Goal: Task Accomplishment & Management: Manage account settings

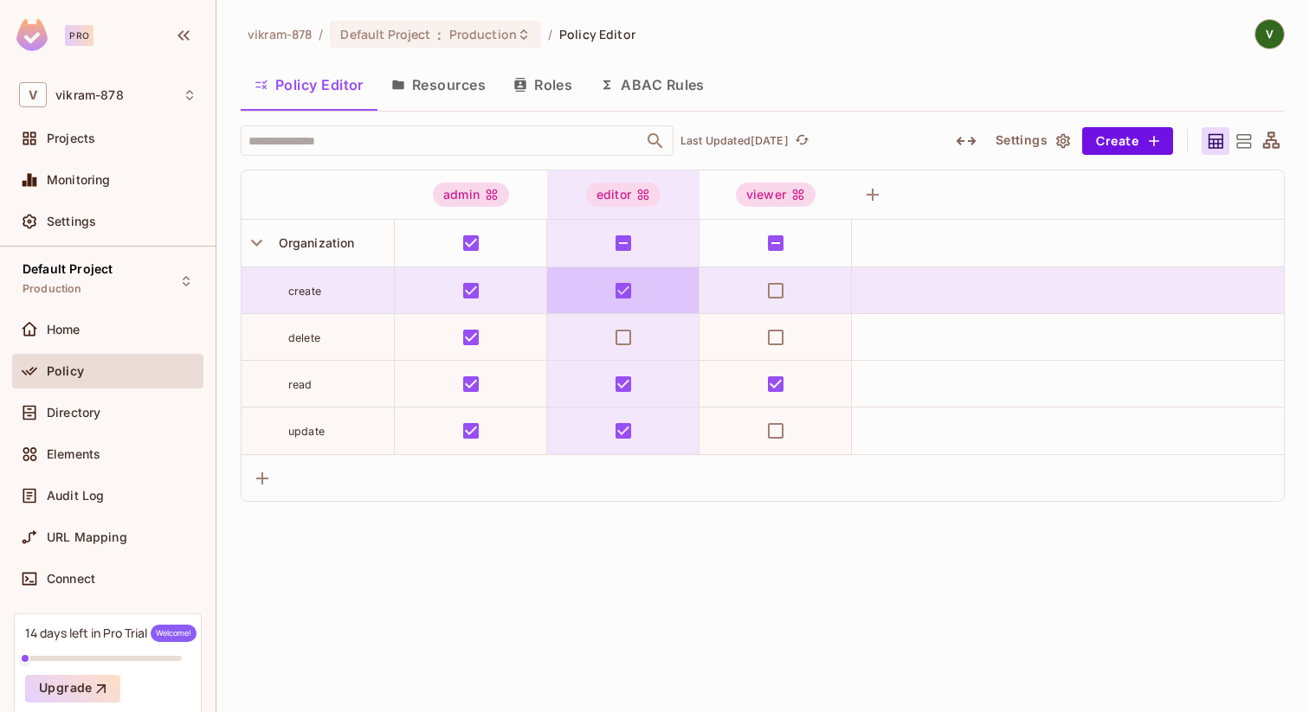
scroll to position [71, 0]
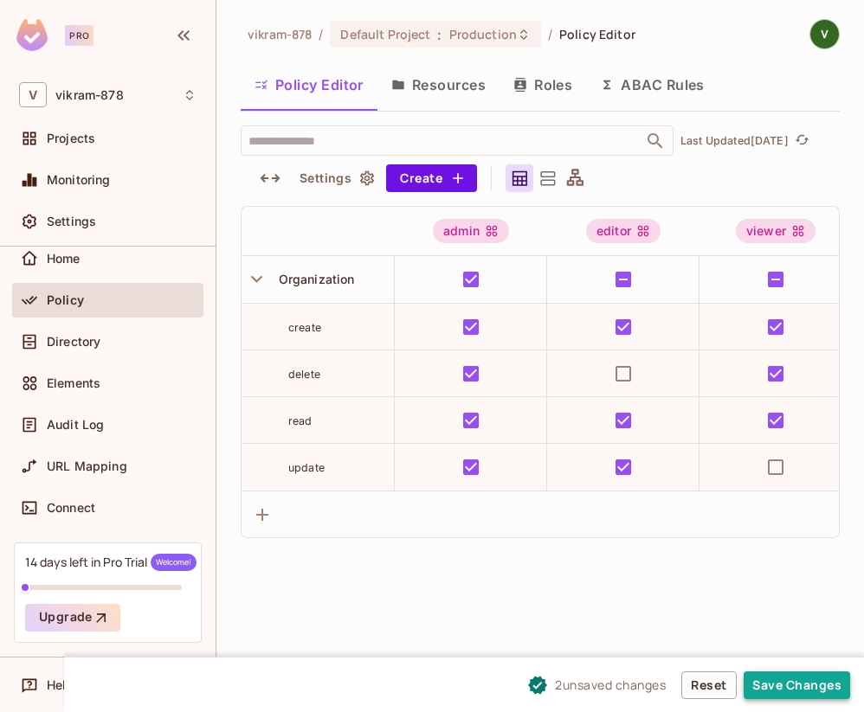
click at [791, 685] on button "Save Changes" at bounding box center [796, 686] width 106 height 28
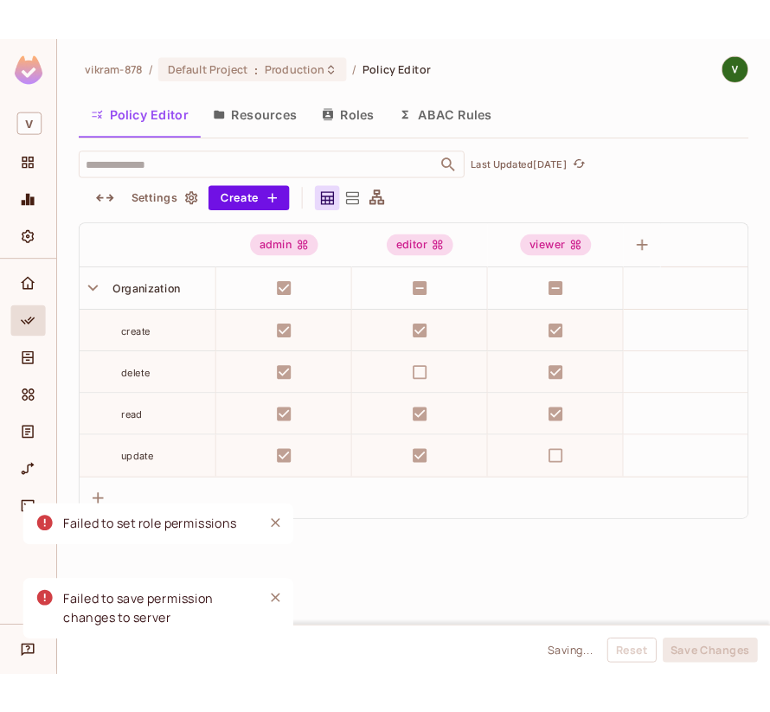
scroll to position [0, 0]
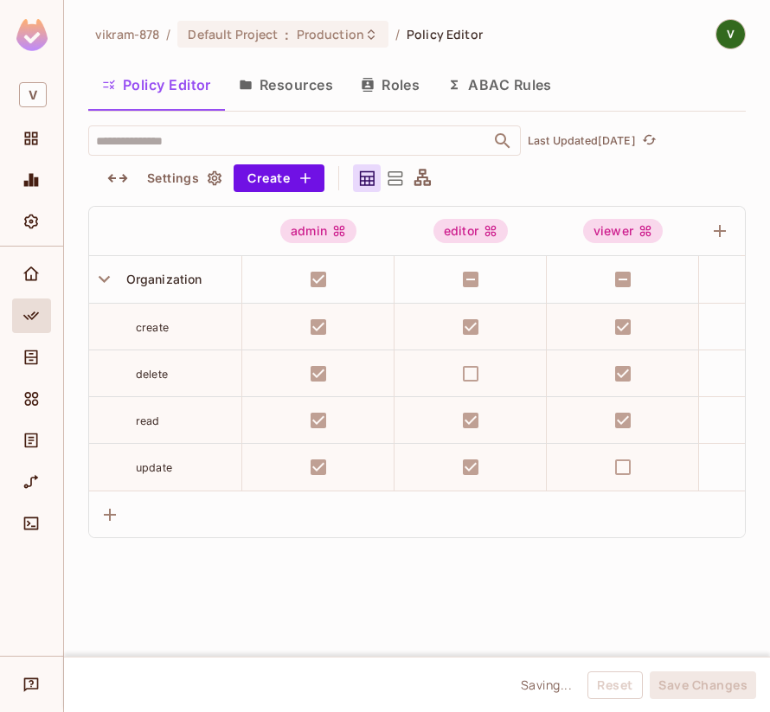
click at [296, 80] on button "Resources" at bounding box center [286, 84] width 122 height 43
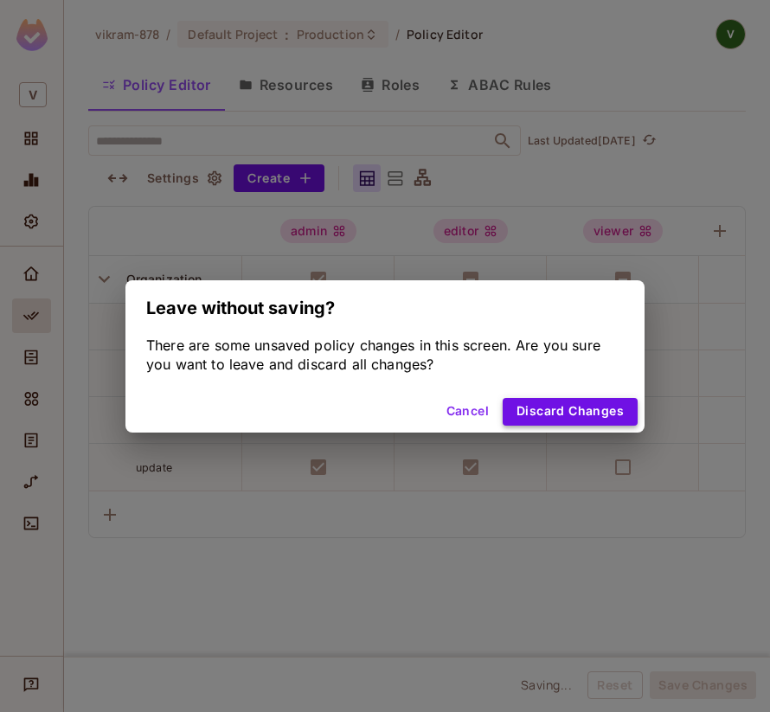
click at [538, 416] on button "Discard Changes" at bounding box center [570, 412] width 135 height 28
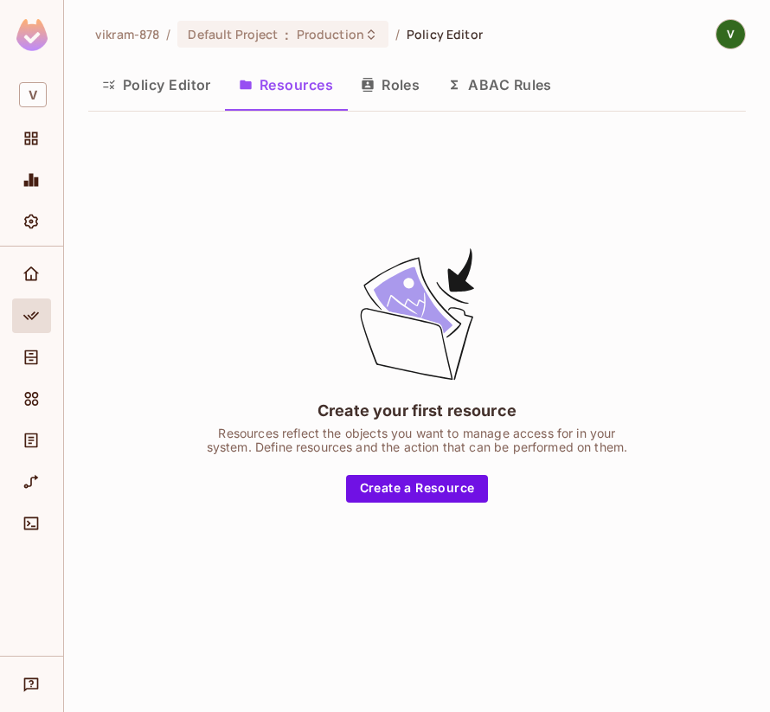
click at [383, 87] on button "Roles" at bounding box center [390, 84] width 87 height 43
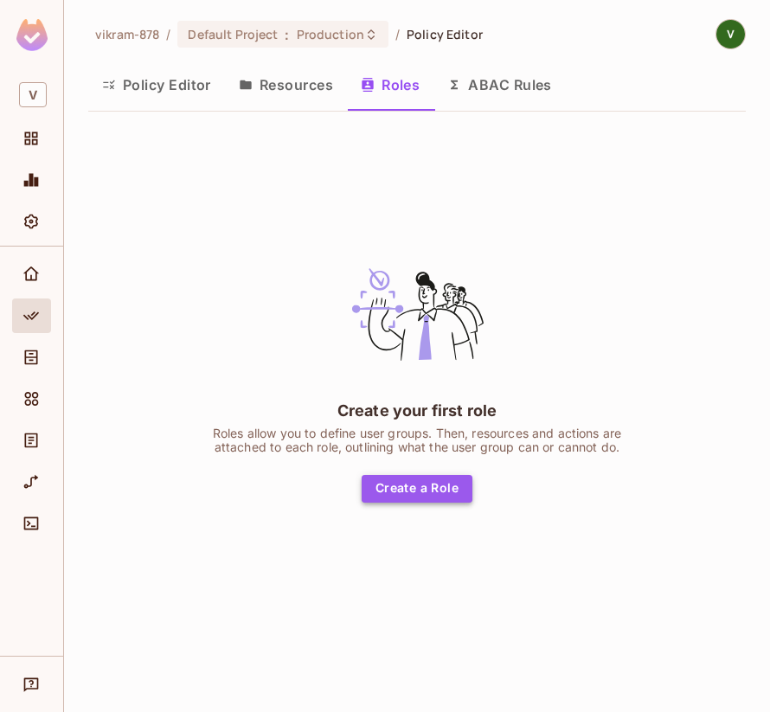
click at [409, 495] on button "Create a Role" at bounding box center [417, 489] width 111 height 28
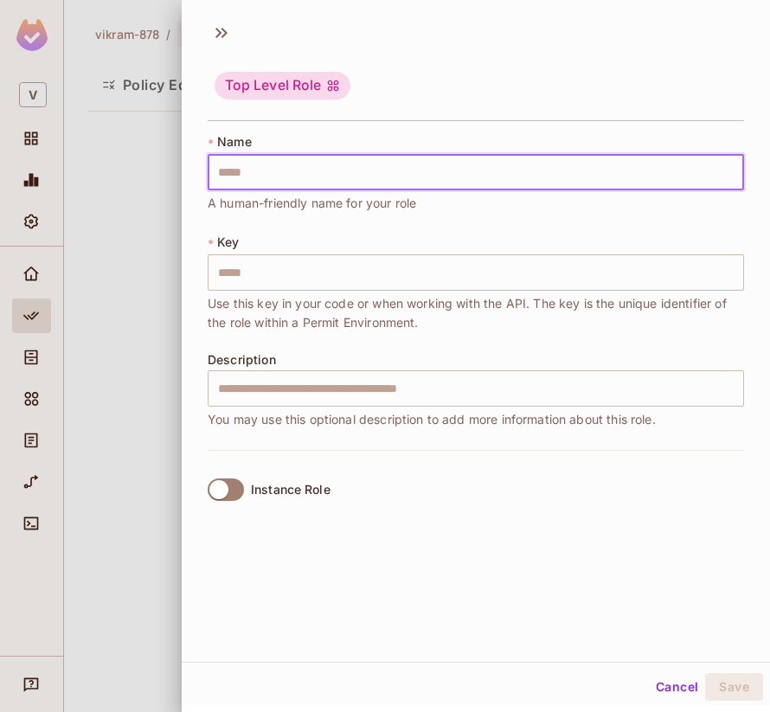
click at [254, 161] on input "text" at bounding box center [476, 172] width 537 height 36
click at [235, 263] on input "text" at bounding box center [476, 272] width 537 height 36
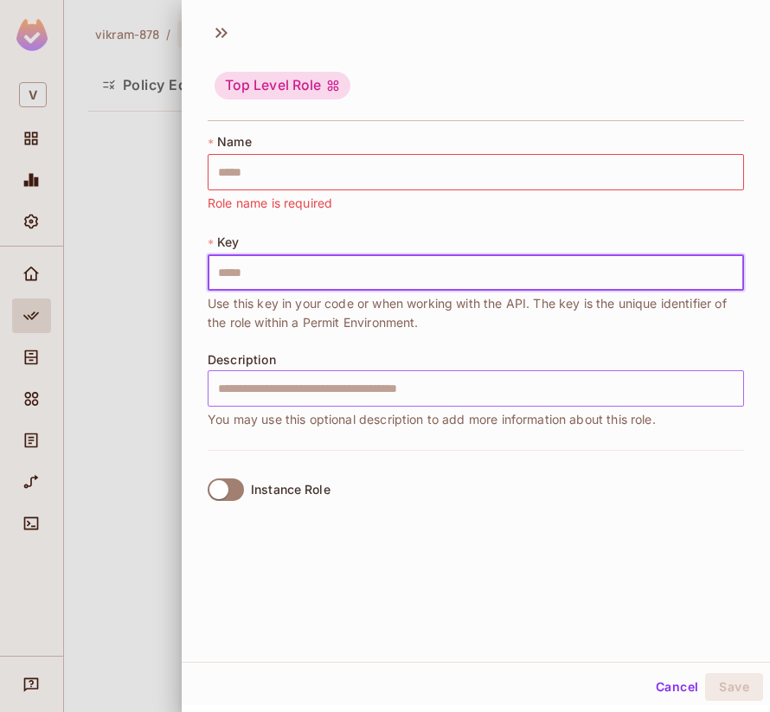
click at [236, 382] on input "text" at bounding box center [476, 388] width 537 height 36
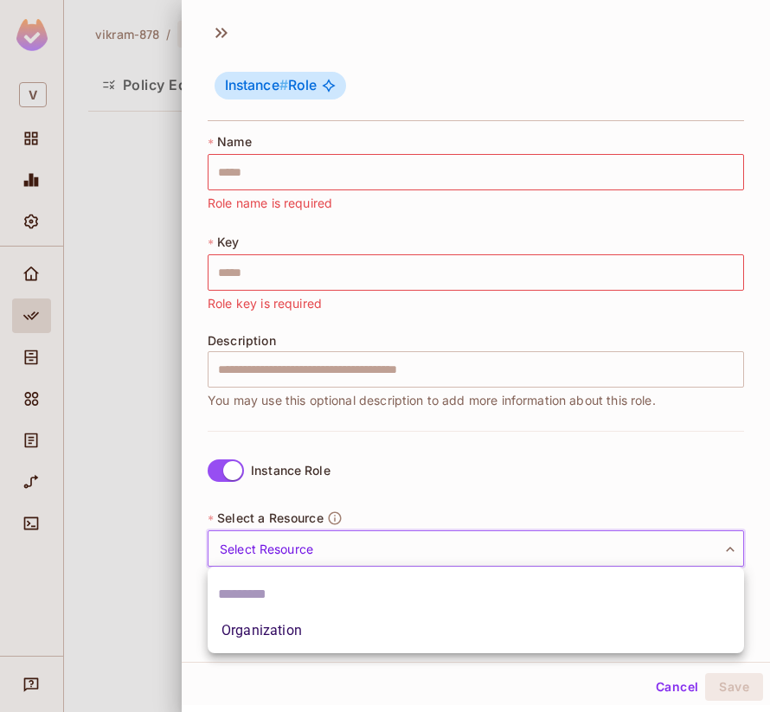
click at [280, 554] on body "V vikram-878 / Default Project : Production / Policy Editor Policy Editor Resou…" at bounding box center [385, 356] width 770 height 712
click at [271, 627] on li "Organization" at bounding box center [476, 630] width 537 height 31
type input "**********"
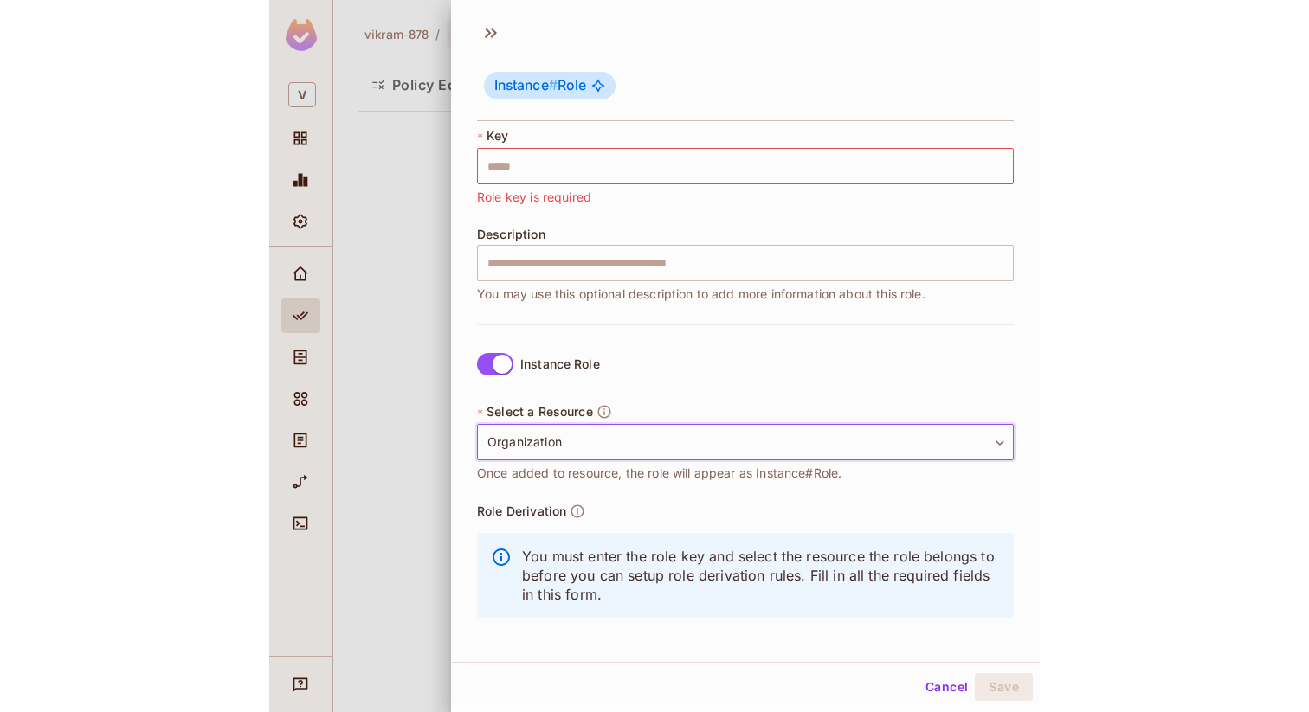
scroll to position [107, 0]
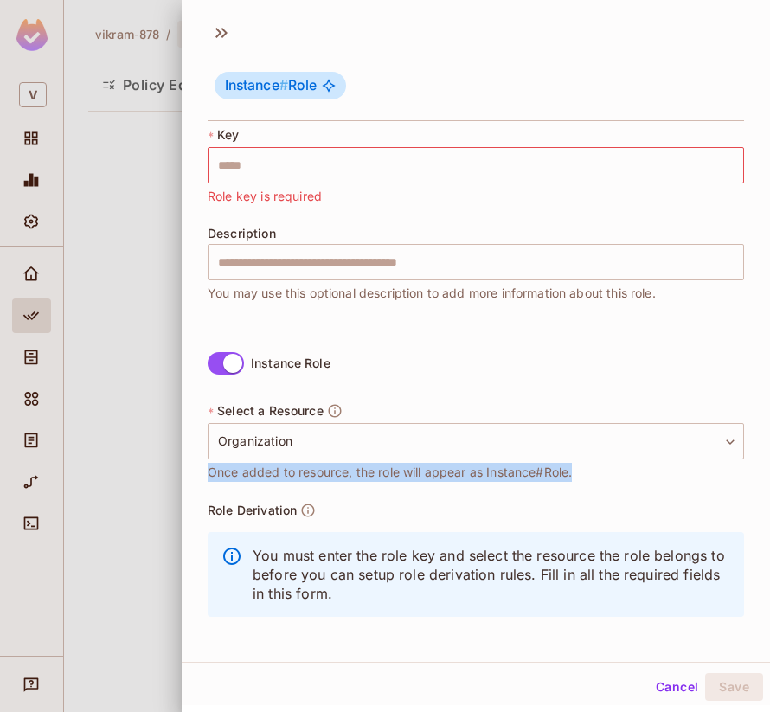
drag, startPoint x: 210, startPoint y: 474, endPoint x: 575, endPoint y: 481, distance: 364.4
click at [575, 481] on div "**********" at bounding box center [476, 442] width 537 height 80
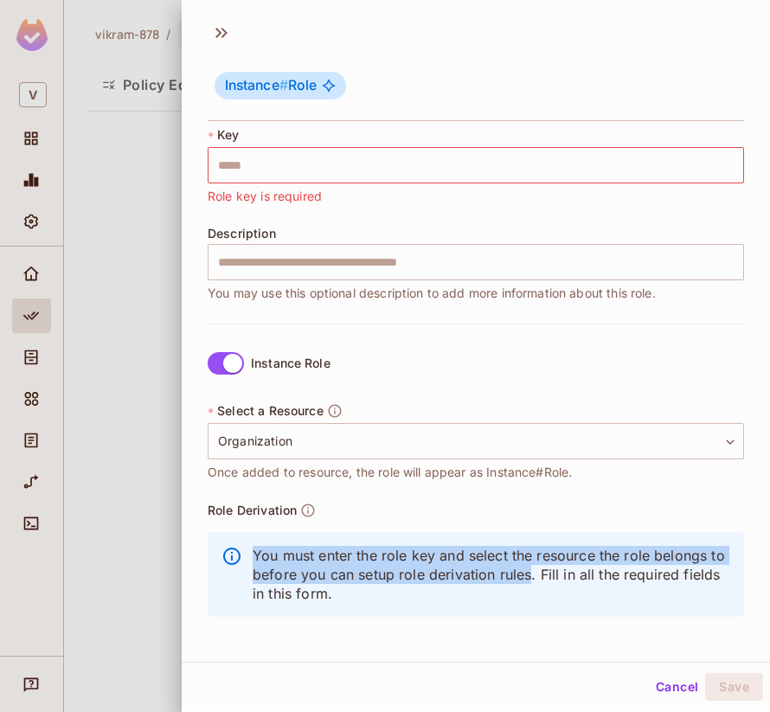
drag, startPoint x: 248, startPoint y: 561, endPoint x: 527, endPoint y: 580, distance: 279.3
click at [527, 580] on div "You must enter the role key and select the resource the role belongs to before …" at bounding box center [476, 574] width 537 height 85
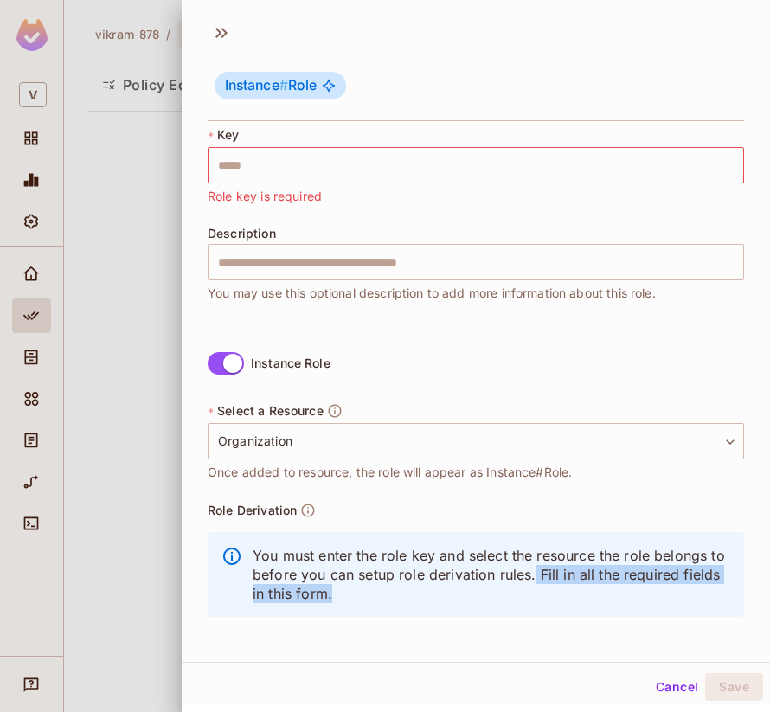
drag, startPoint x: 535, startPoint y: 580, endPoint x: 647, endPoint y: 588, distance: 112.8
click at [647, 588] on p "You must enter the role key and select the resource the role belongs to before …" at bounding box center [492, 574] width 478 height 57
click at [674, 684] on button "Cancel" at bounding box center [677, 687] width 56 height 28
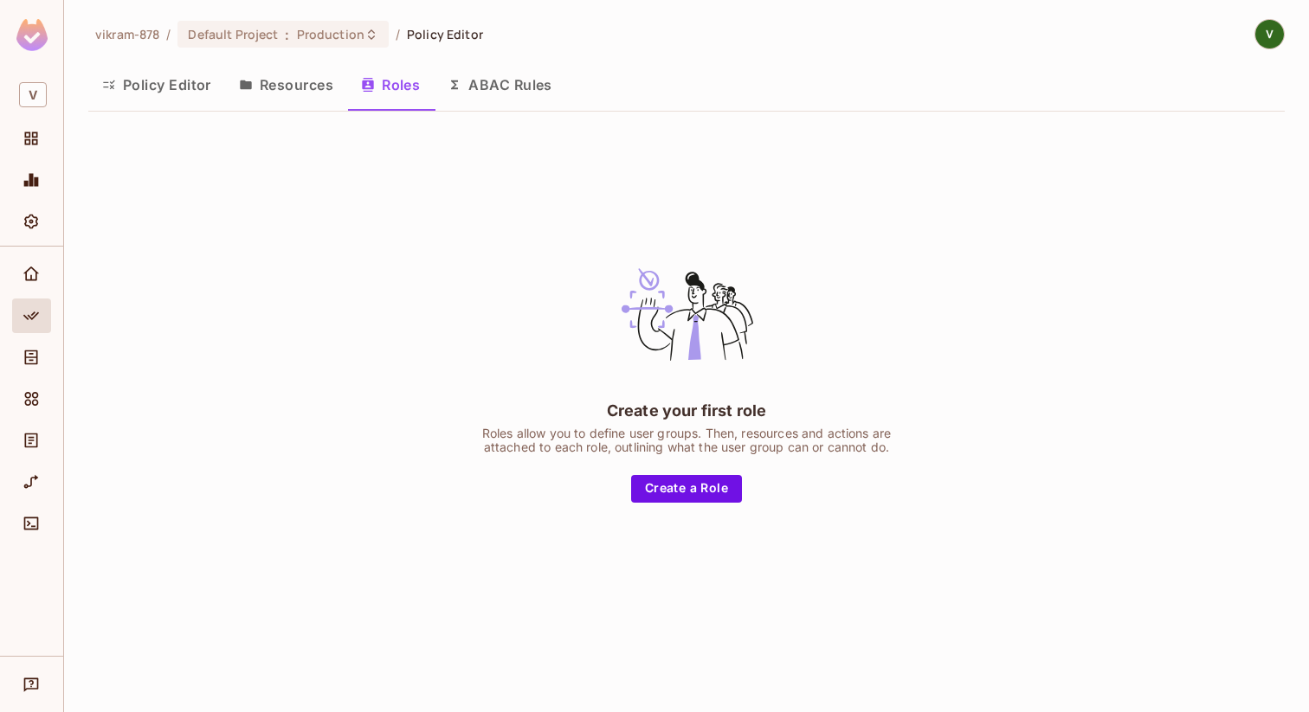
click at [194, 91] on button "Policy Editor" at bounding box center [156, 84] width 137 height 43
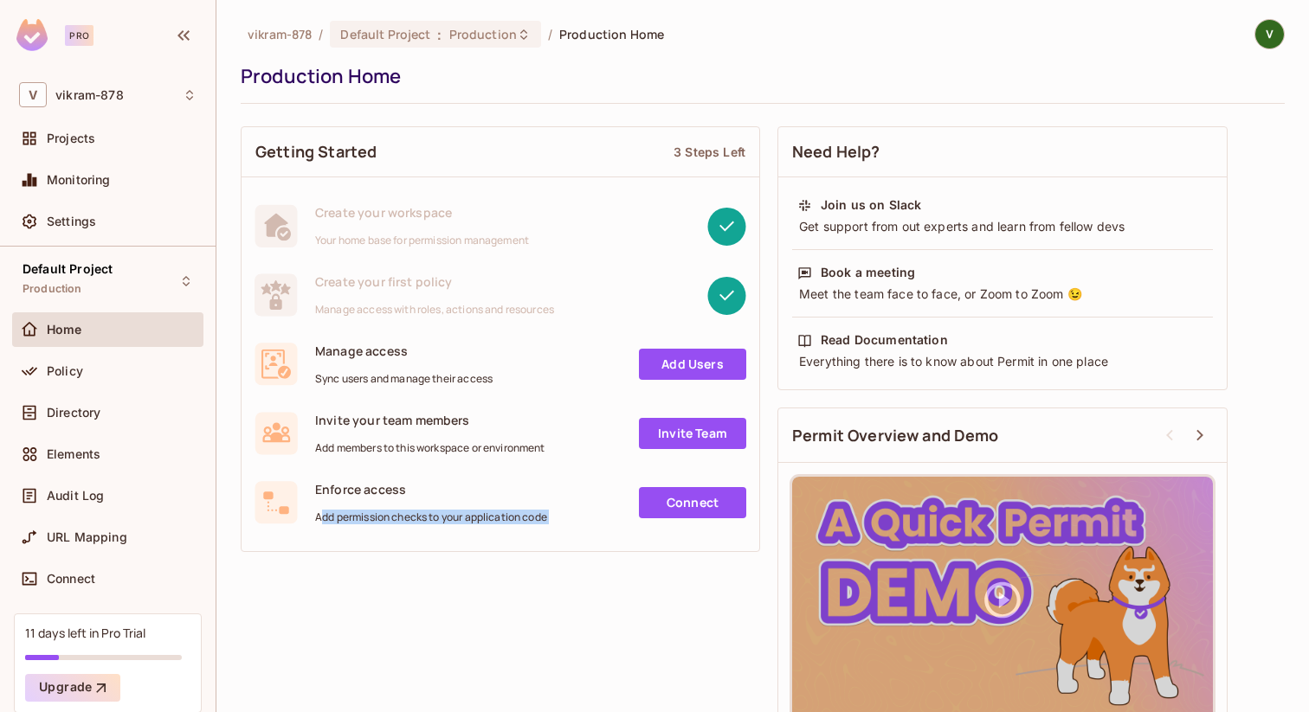
drag, startPoint x: 322, startPoint y: 514, endPoint x: 557, endPoint y: 511, distance: 235.4
click at [557, 511] on div "Enforce access Add permission checks to your application code Connect" at bounding box center [500, 502] width 492 height 43
click at [87, 374] on div "Policy" at bounding box center [122, 371] width 150 height 14
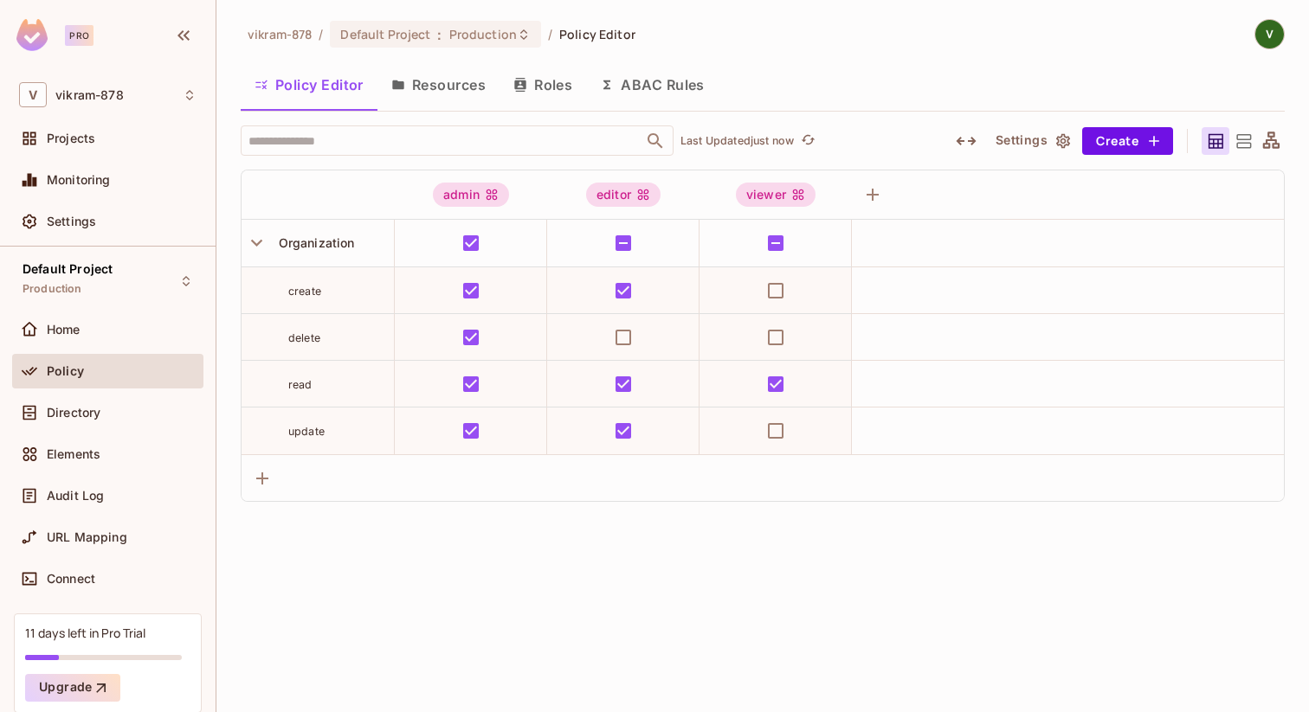
click at [662, 88] on button "ABAC Rules" at bounding box center [652, 84] width 132 height 43
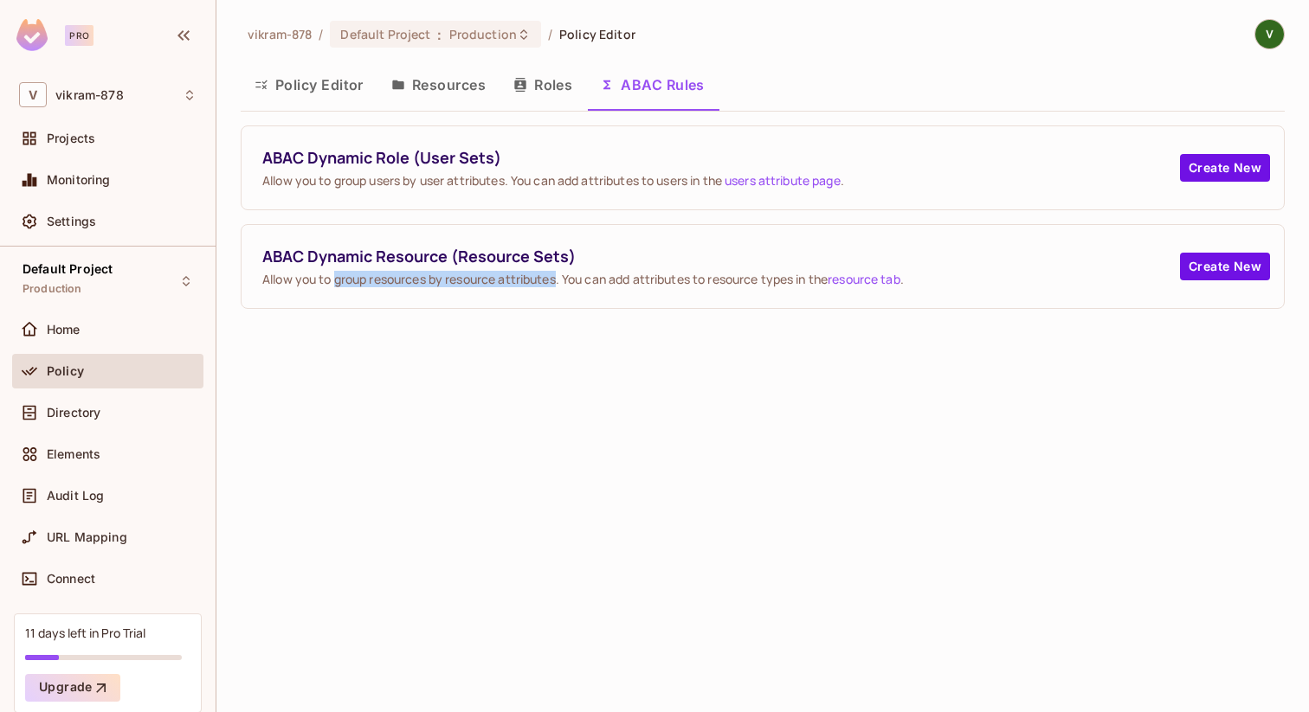
drag, startPoint x: 334, startPoint y: 279, endPoint x: 560, endPoint y: 274, distance: 225.9
click at [560, 274] on span "Allow you to group resources by resource attributes. You can add attributes to …" at bounding box center [720, 279] width 917 height 16
drag, startPoint x: 567, startPoint y: 274, endPoint x: 816, endPoint y: 280, distance: 249.3
click at [816, 280] on span "Allow you to group resources by resource attributes. You can add attributes to …" at bounding box center [720, 279] width 917 height 16
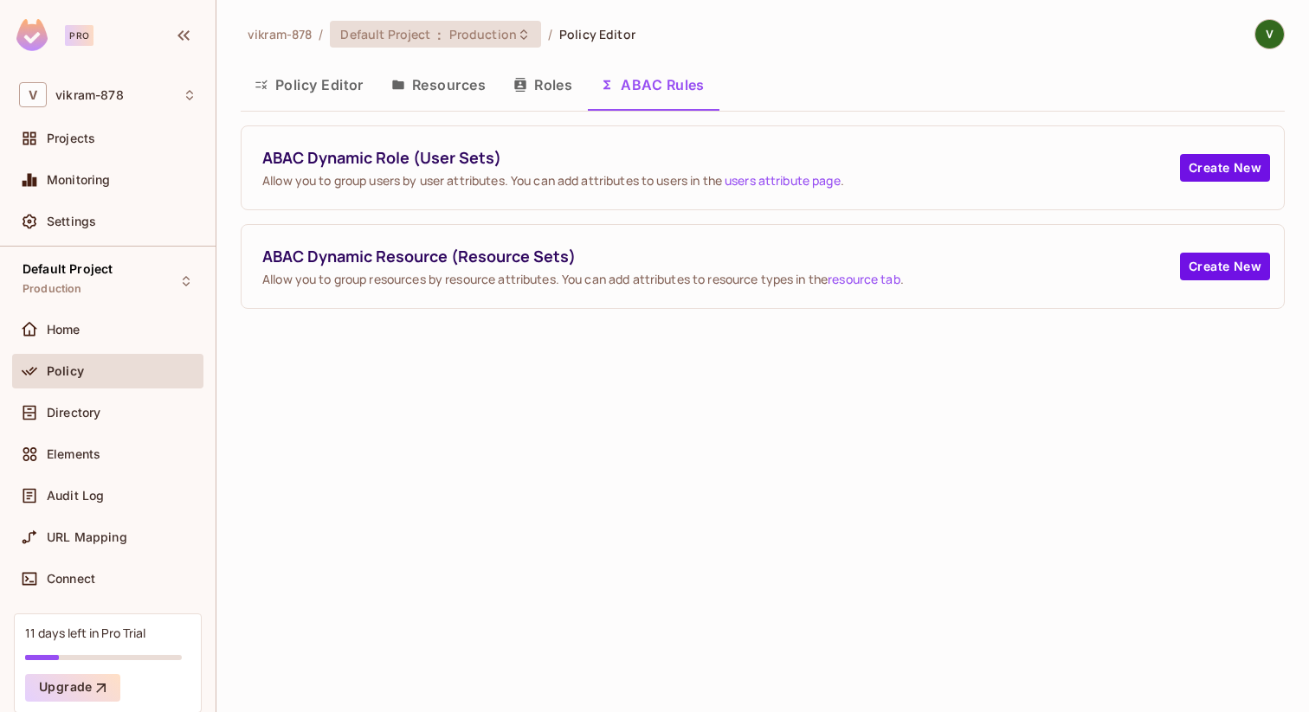
click at [505, 38] on span "Production" at bounding box center [483, 34] width 68 height 16
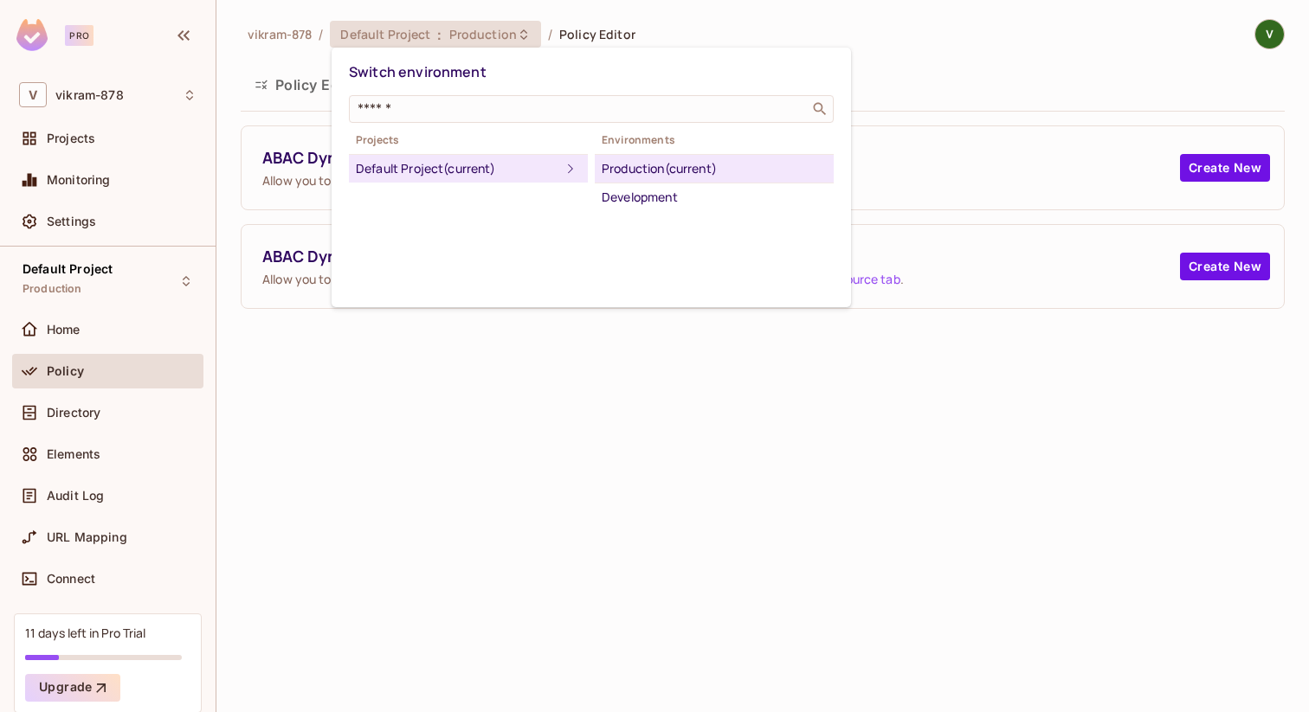
click at [505, 38] on div at bounding box center [654, 356] width 1309 height 712
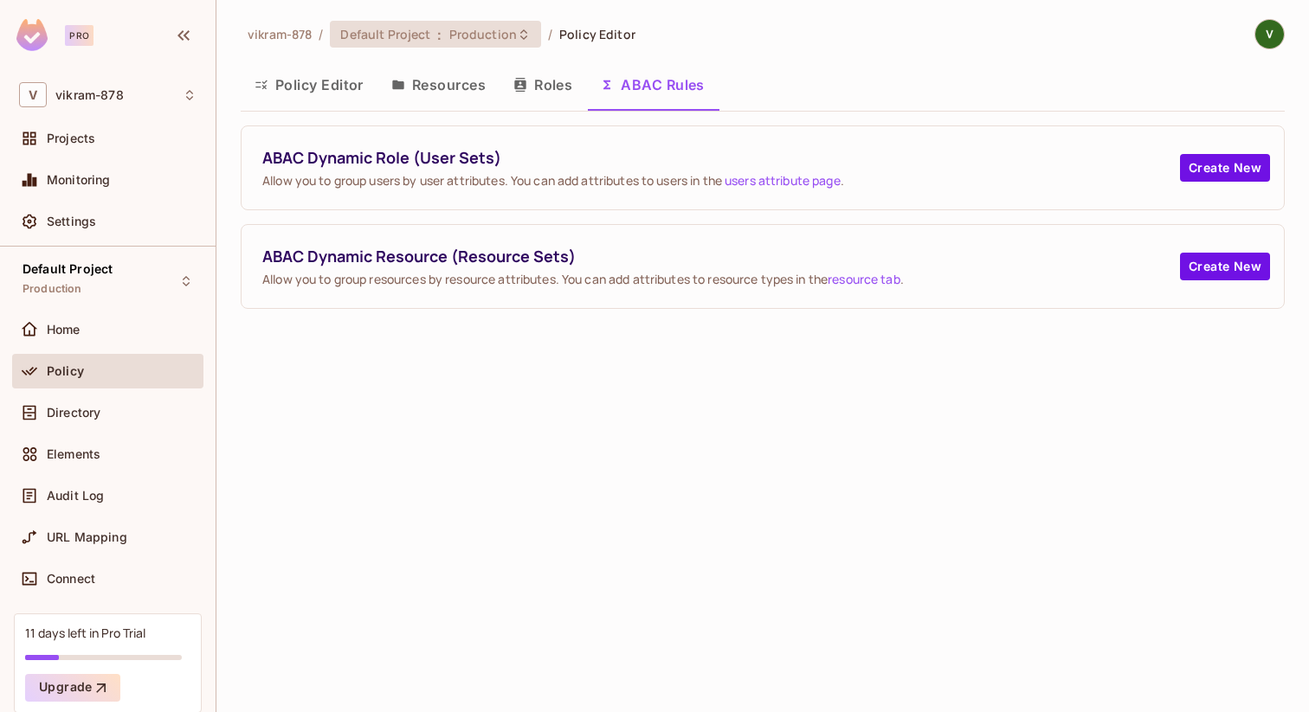
click at [505, 38] on span "Production" at bounding box center [483, 34] width 68 height 16
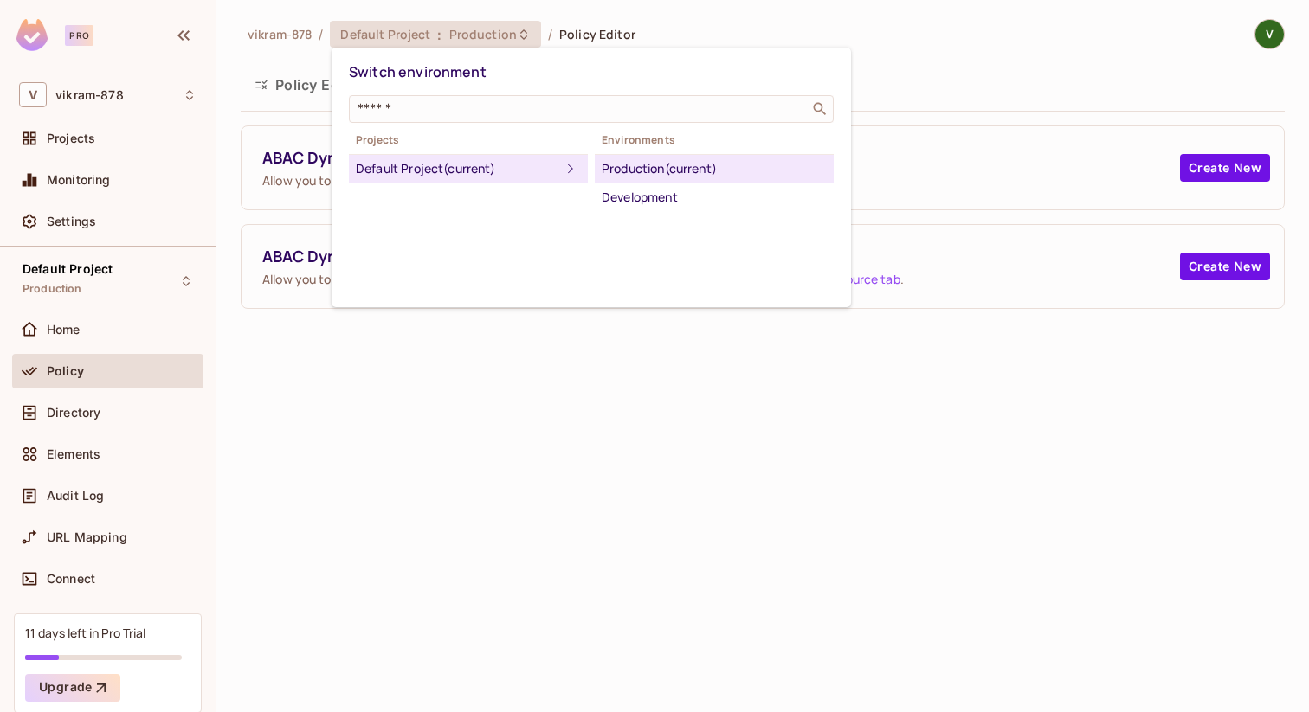
click at [505, 38] on div at bounding box center [654, 356] width 1309 height 712
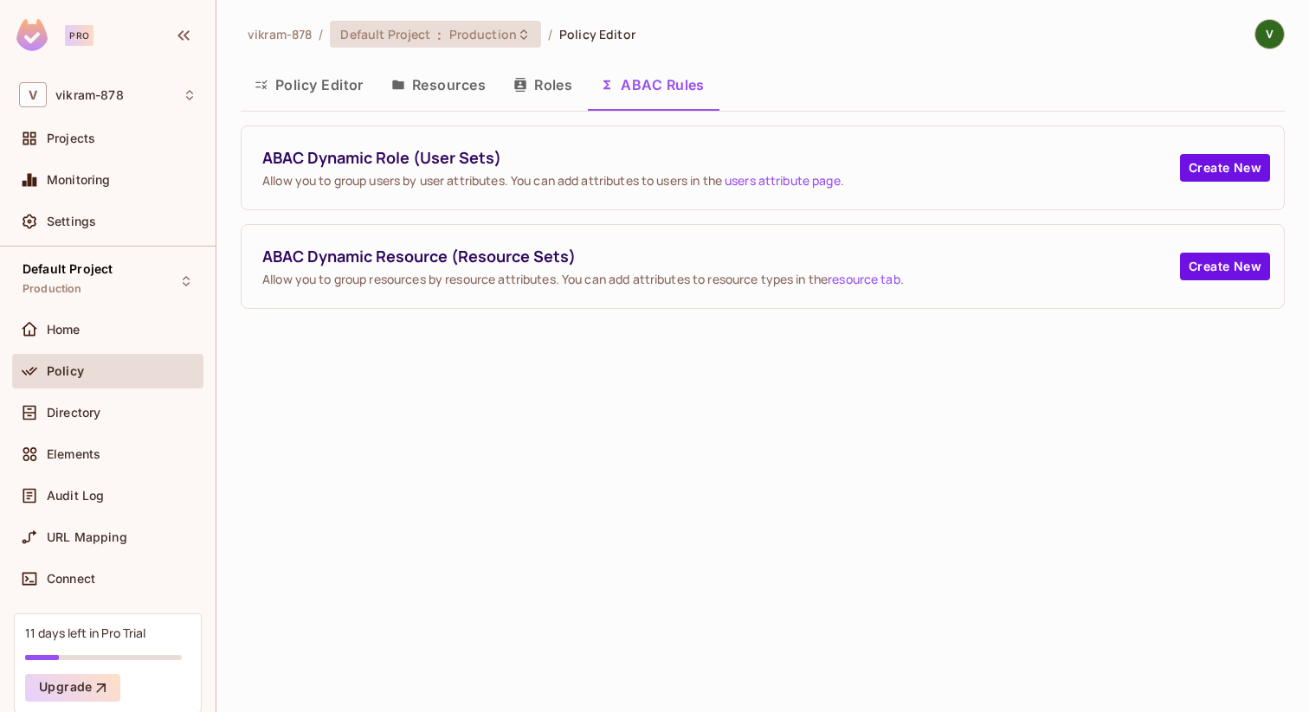
click at [505, 38] on span "Production" at bounding box center [483, 34] width 68 height 16
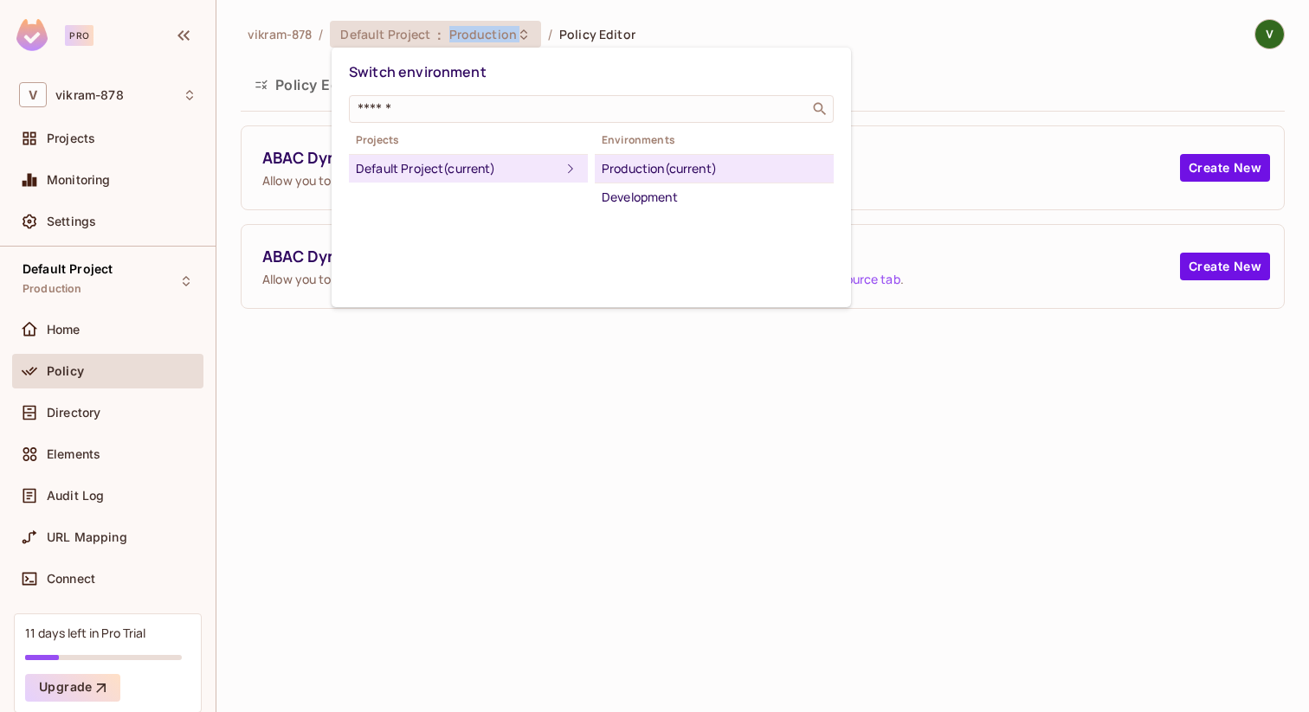
click at [505, 38] on div at bounding box center [654, 356] width 1309 height 712
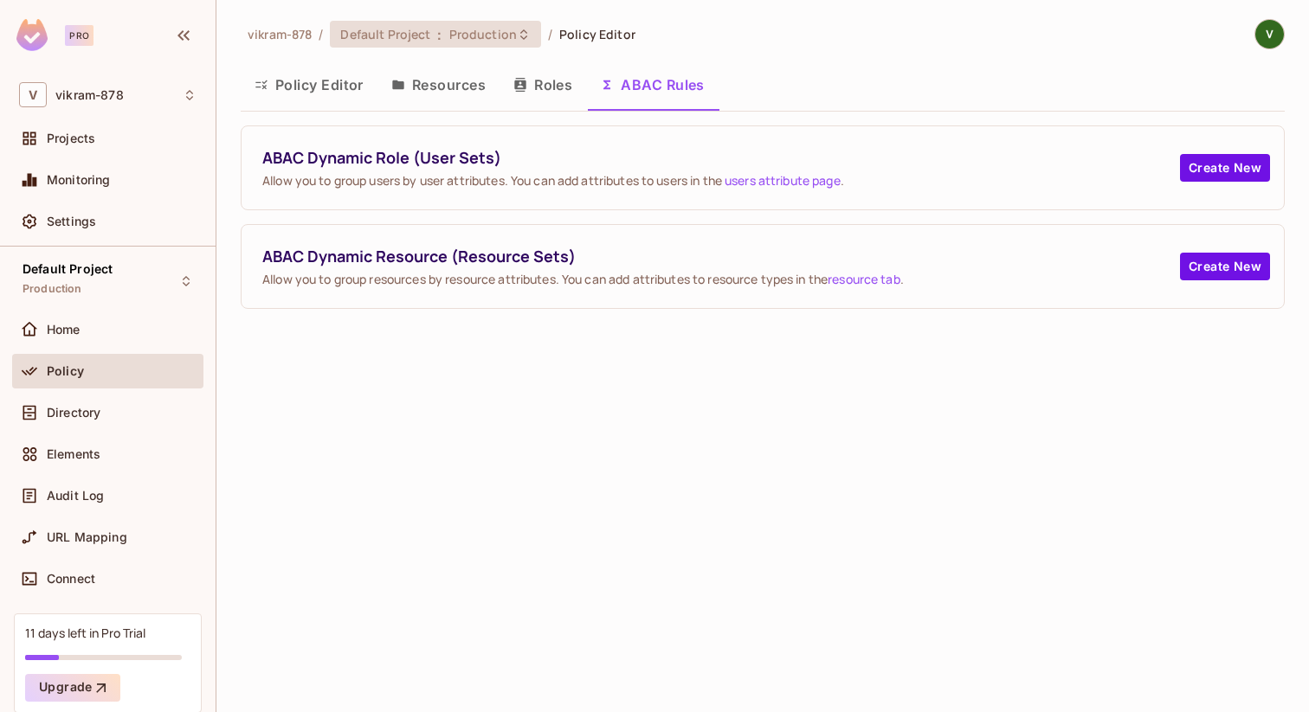
click at [505, 38] on span "Production" at bounding box center [483, 34] width 68 height 16
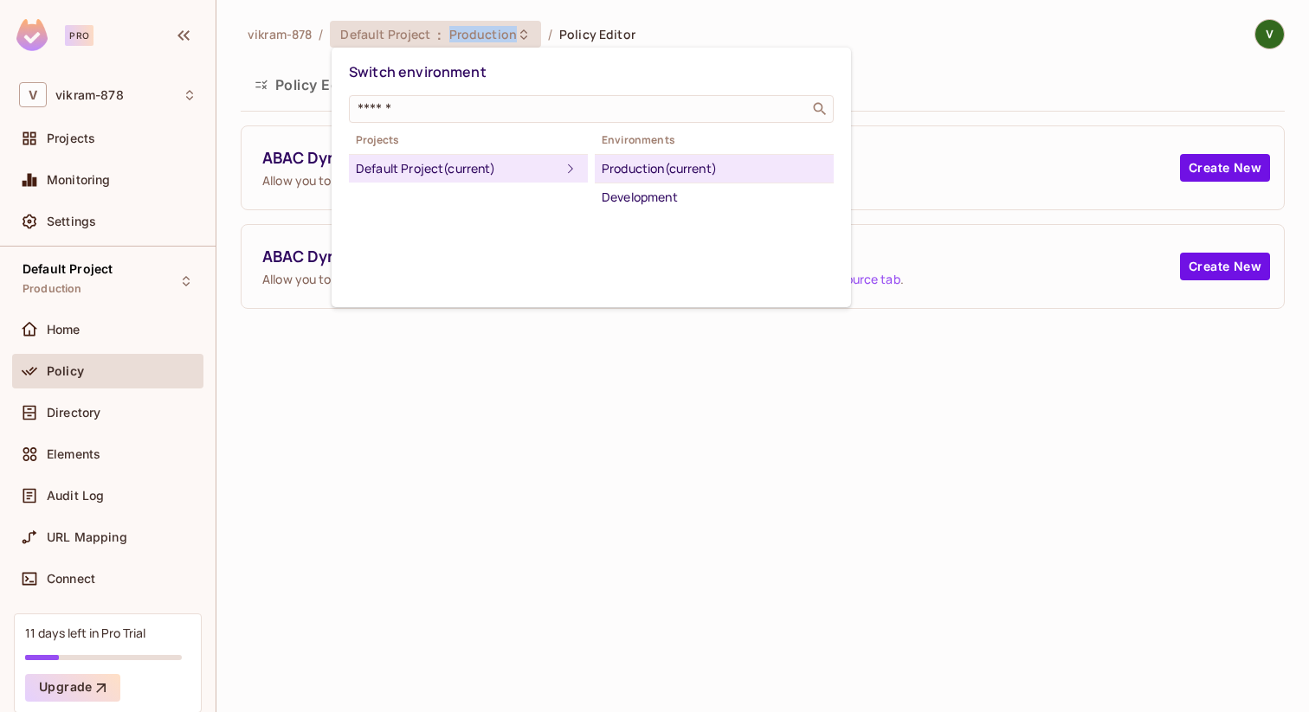
click at [505, 38] on div at bounding box center [654, 356] width 1309 height 712
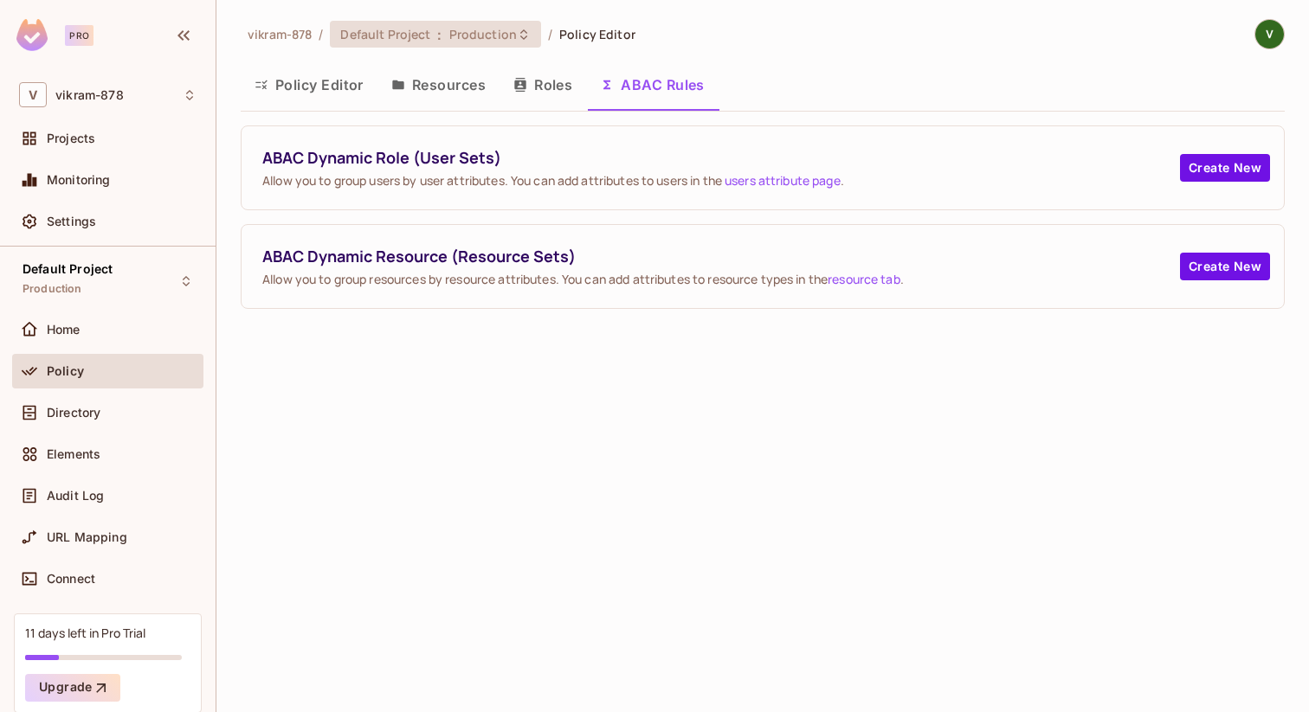
click at [505, 38] on span "Production" at bounding box center [483, 34] width 68 height 16
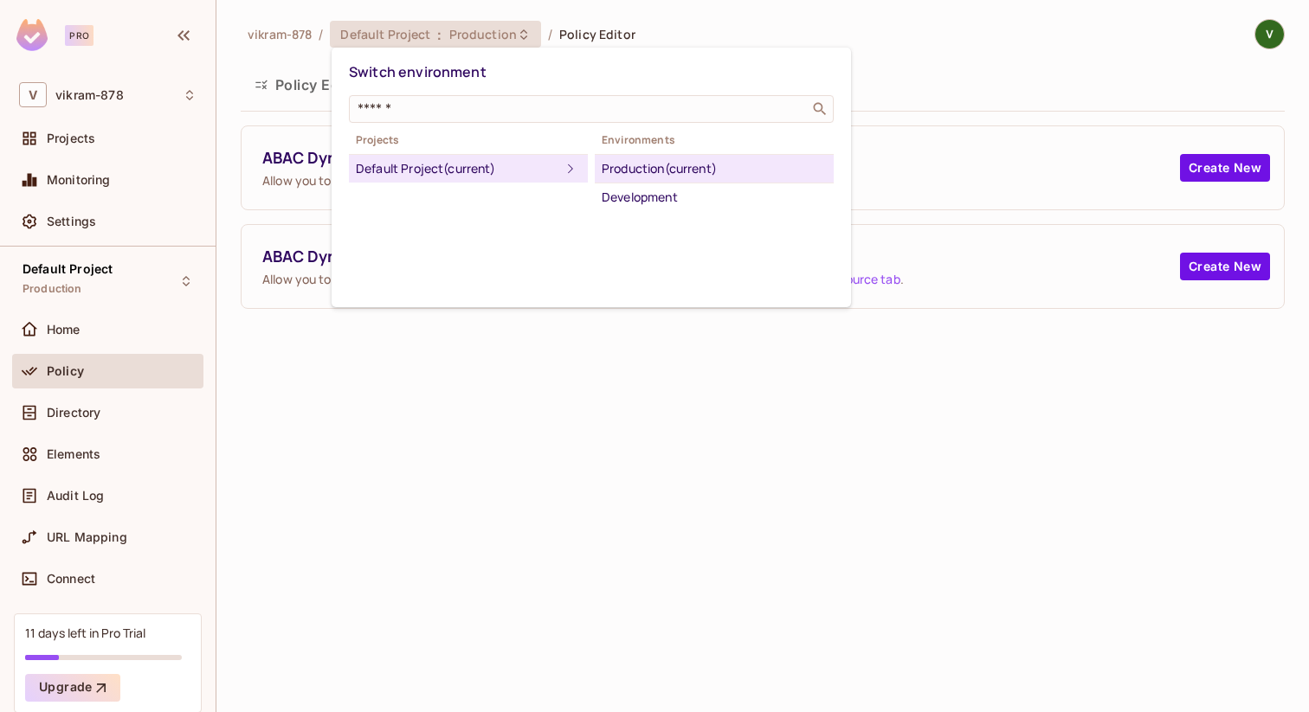
click at [505, 38] on div at bounding box center [654, 356] width 1309 height 712
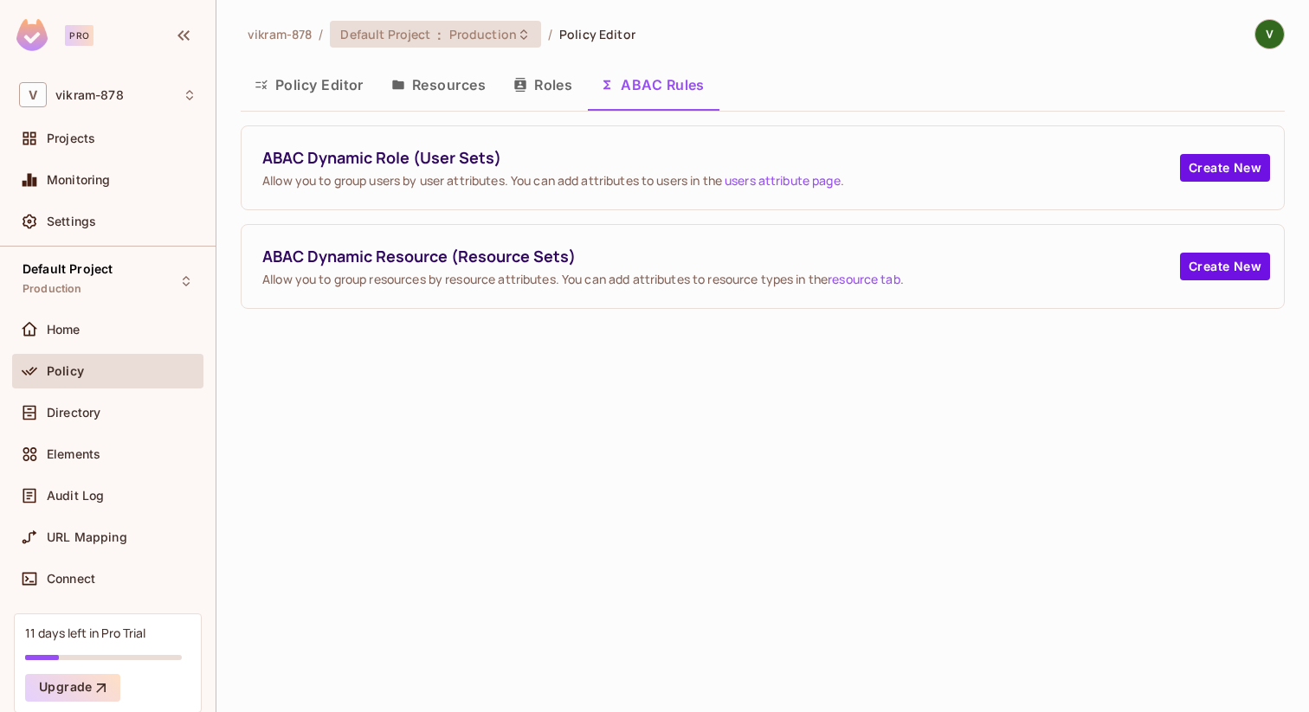
click at [505, 38] on span "Production" at bounding box center [483, 34] width 68 height 16
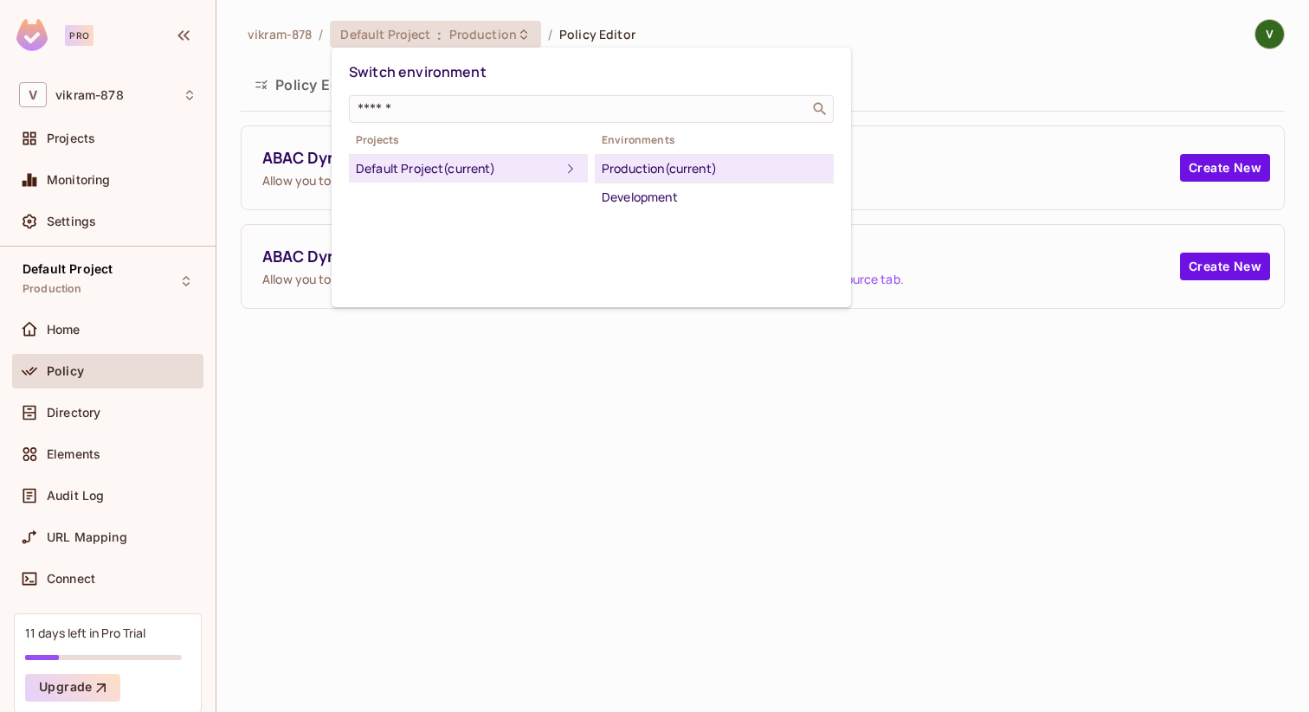
click at [505, 38] on div at bounding box center [654, 356] width 1309 height 712
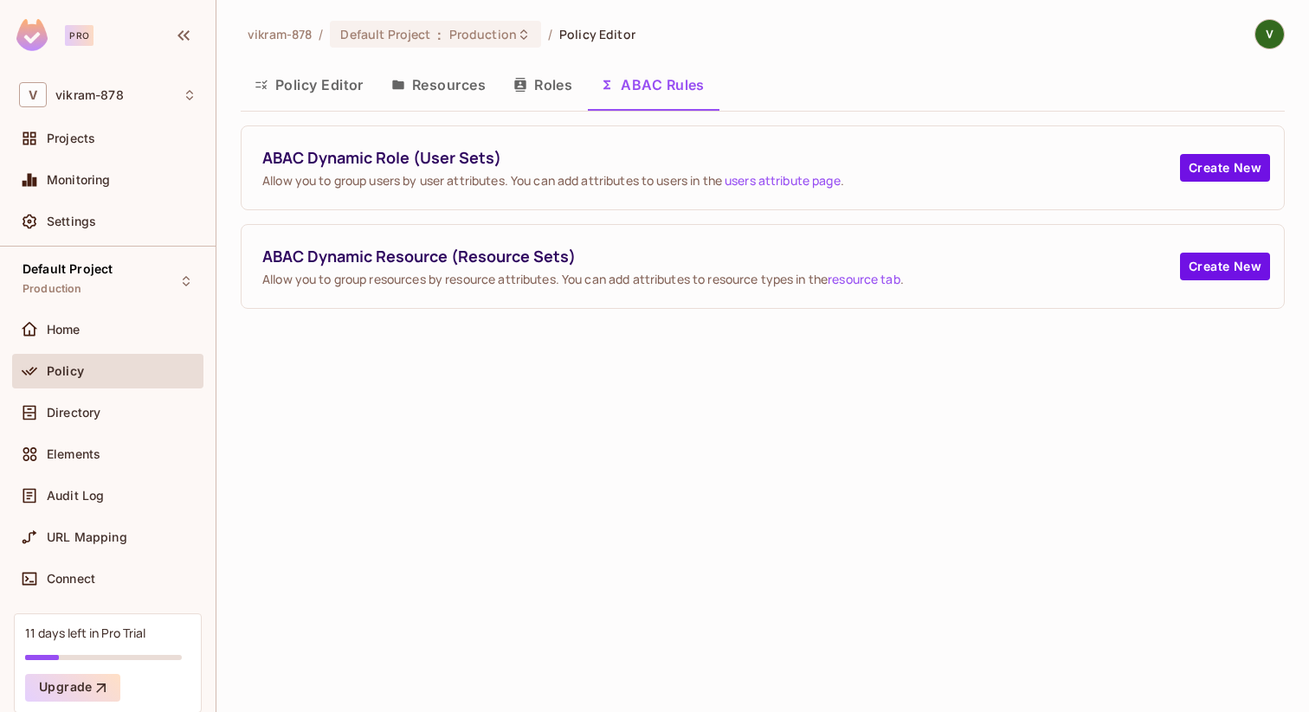
click at [451, 91] on button "Resources" at bounding box center [438, 84] width 122 height 43
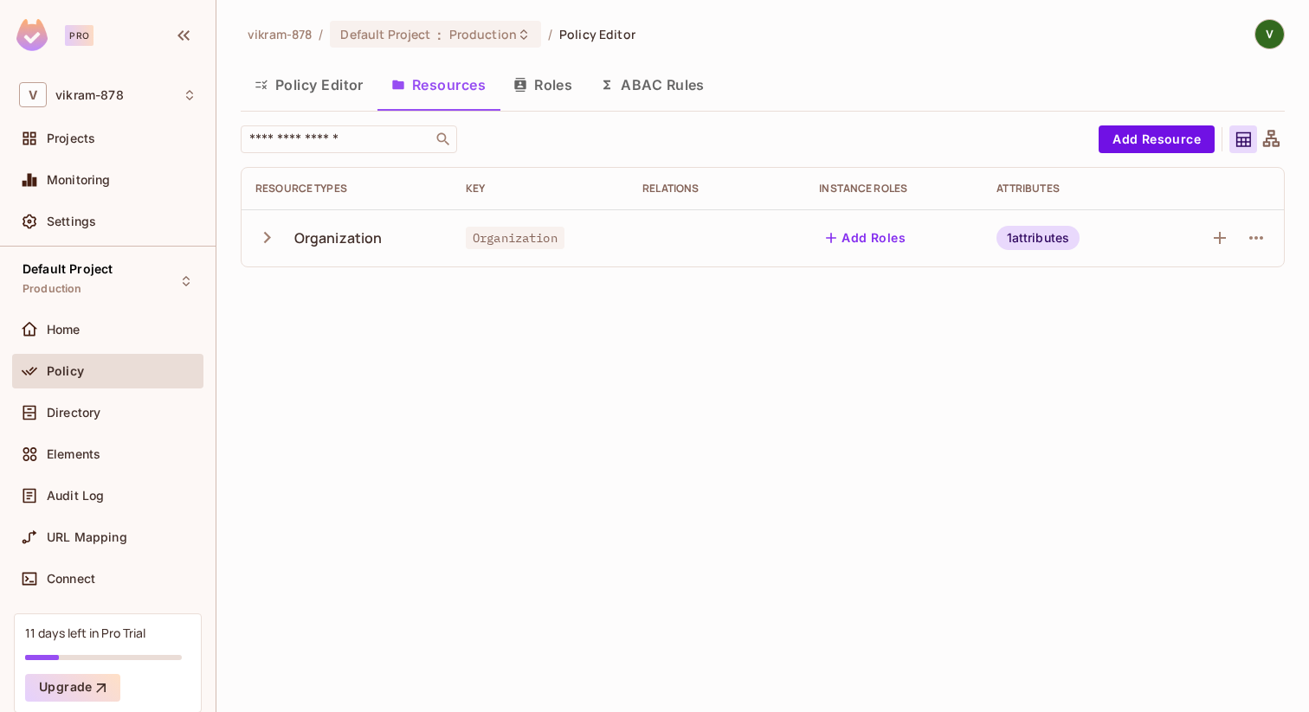
click at [265, 236] on icon "button" at bounding box center [266, 237] width 23 height 23
click at [1255, 293] on icon "button" at bounding box center [1255, 295] width 21 height 21
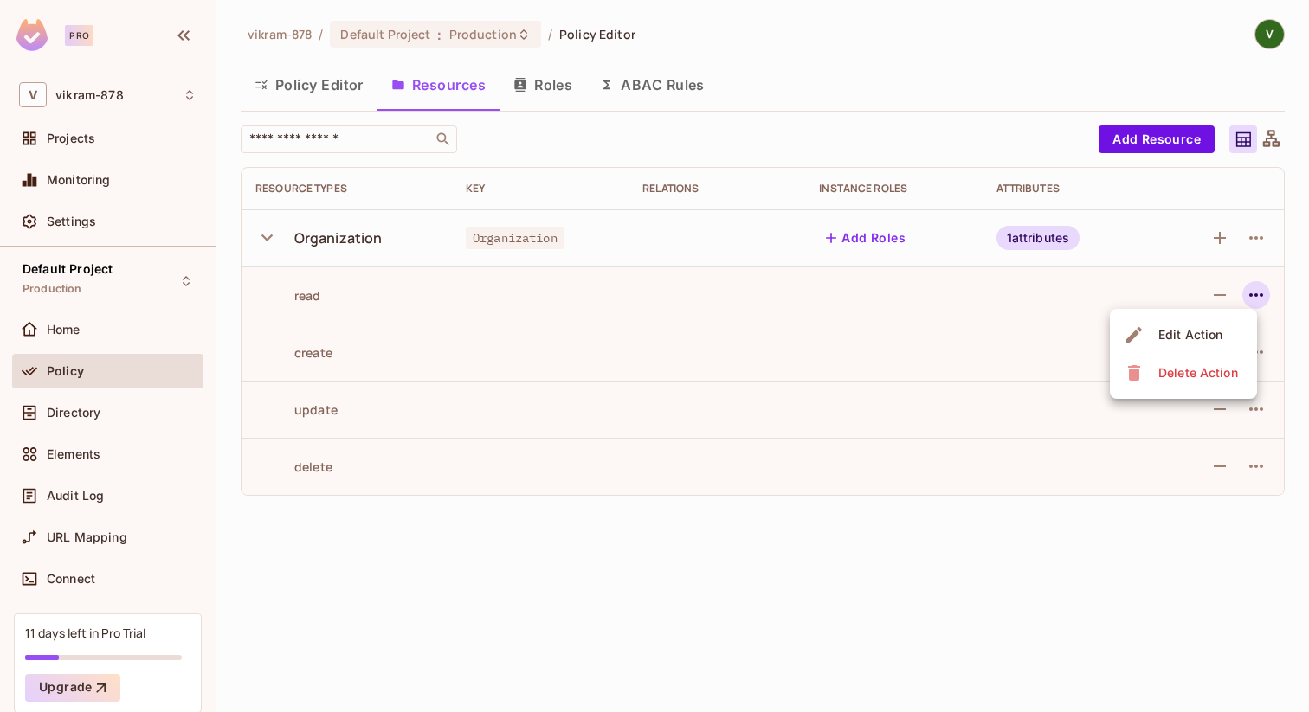
click at [1255, 293] on div at bounding box center [654, 356] width 1309 height 712
click at [1255, 293] on icon "button" at bounding box center [1255, 295] width 21 height 21
click at [1255, 293] on div at bounding box center [654, 356] width 1309 height 712
click at [1255, 348] on icon "button" at bounding box center [1255, 352] width 21 height 21
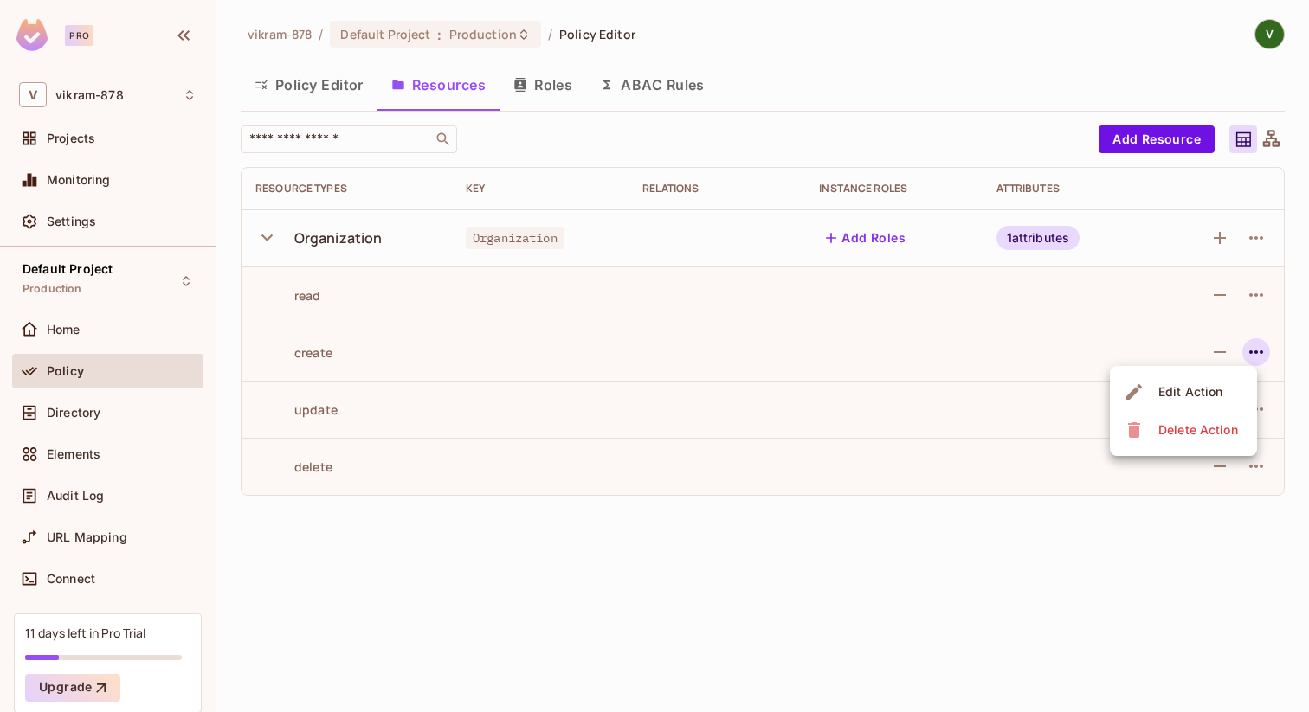
click at [1255, 348] on div at bounding box center [654, 356] width 1309 height 712
click at [1254, 402] on icon "button" at bounding box center [1255, 409] width 21 height 21
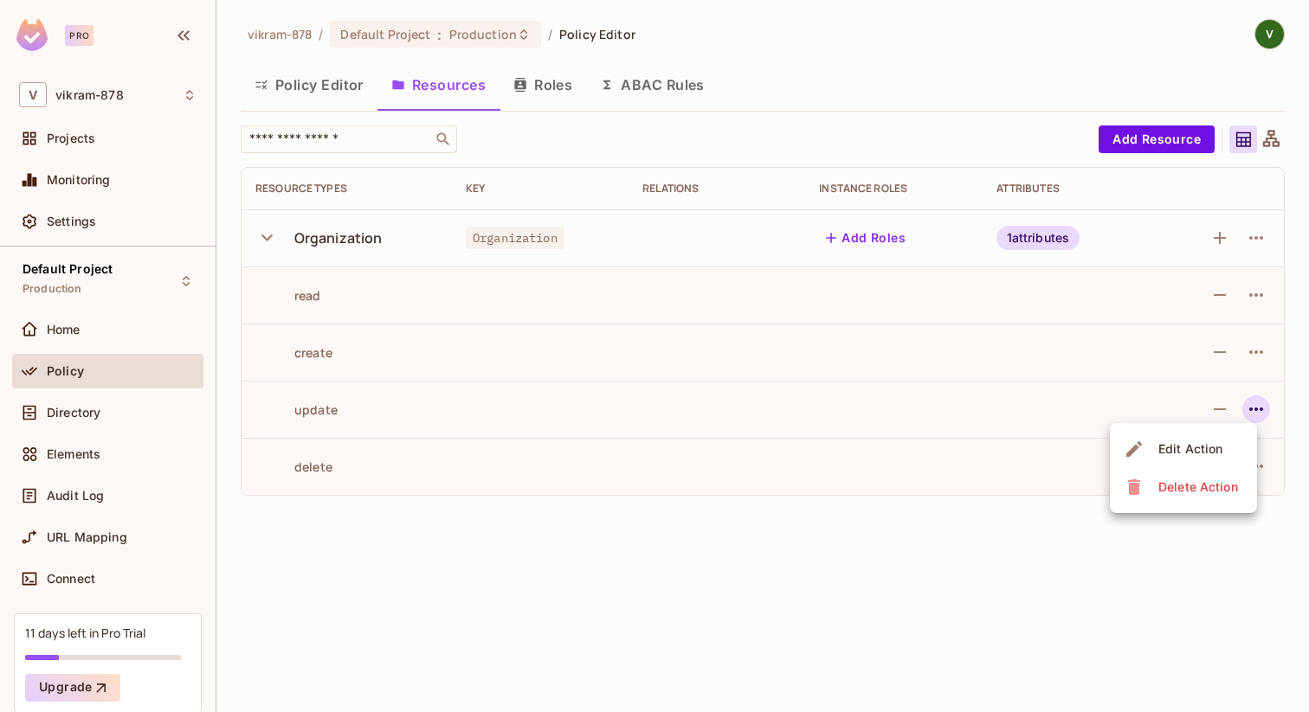
click at [1254, 402] on div at bounding box center [654, 356] width 1309 height 712
click at [1249, 449] on td at bounding box center [1221, 466] width 125 height 57
click at [1252, 464] on icon "button" at bounding box center [1255, 466] width 21 height 21
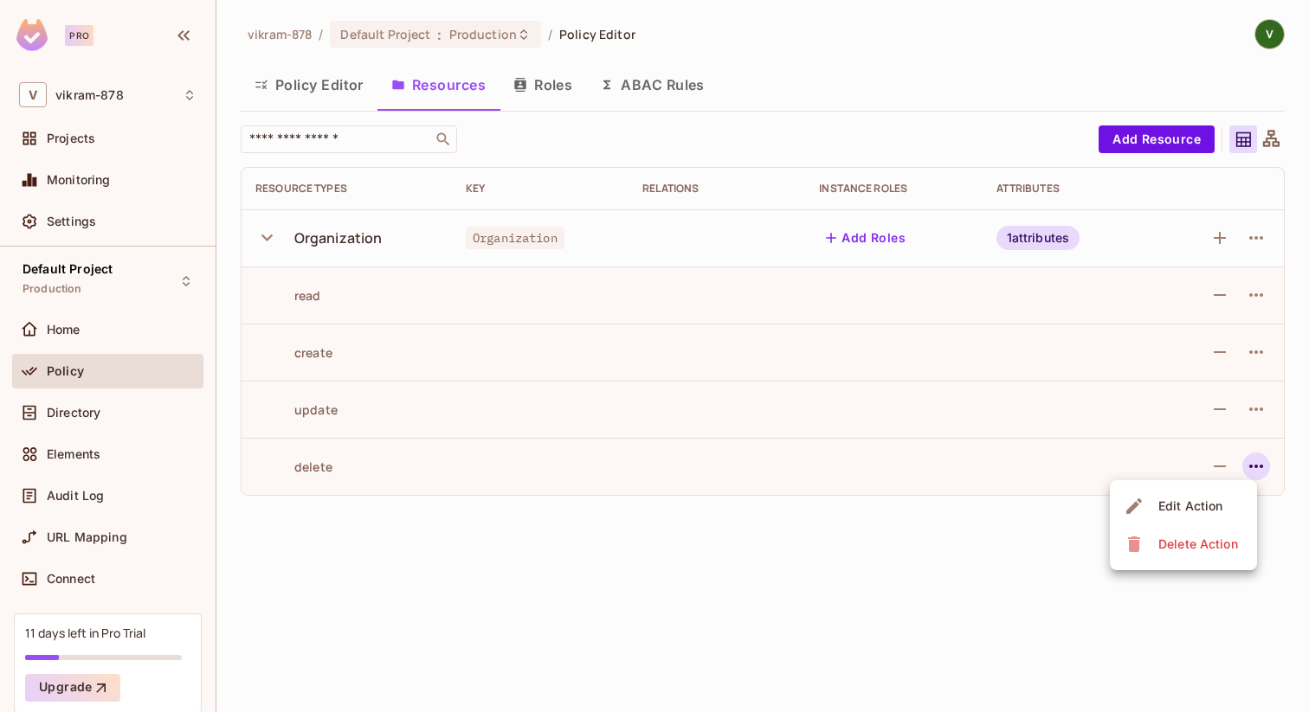
click at [1185, 494] on span "Edit Action" at bounding box center [1190, 506] width 74 height 28
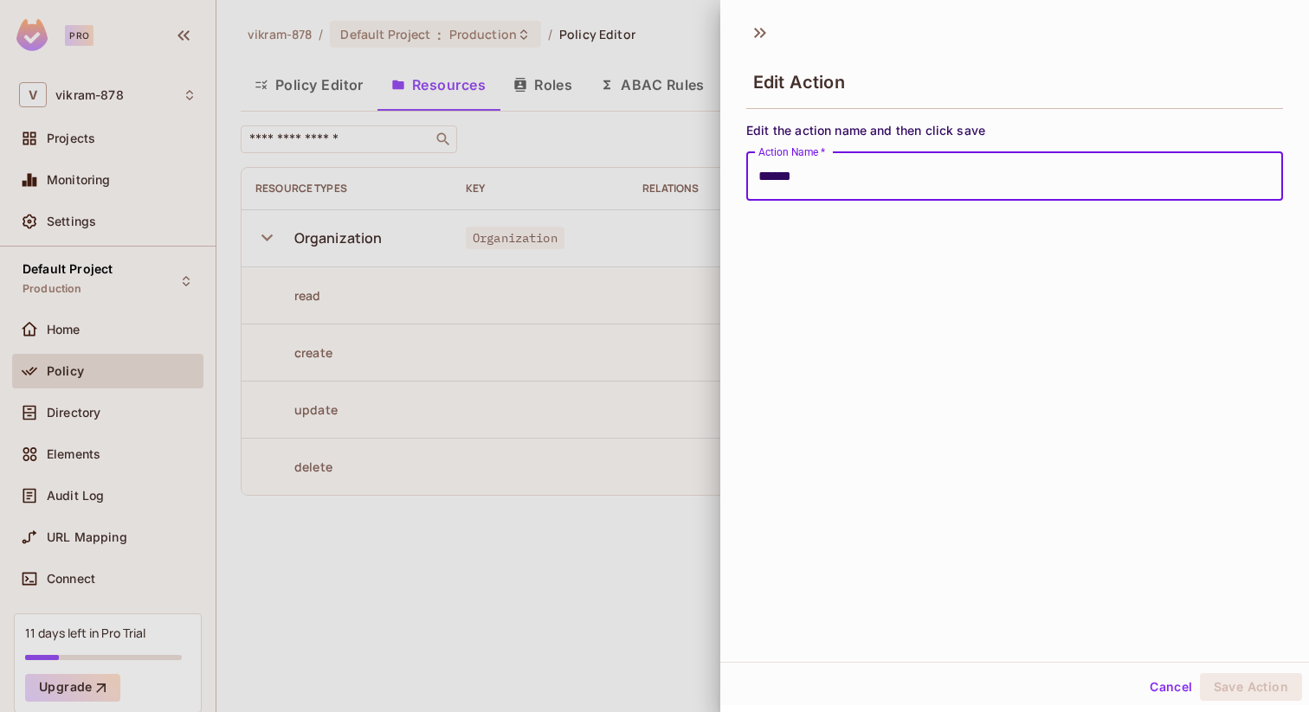
click at [1161, 686] on button "Cancel" at bounding box center [1170, 687] width 56 height 28
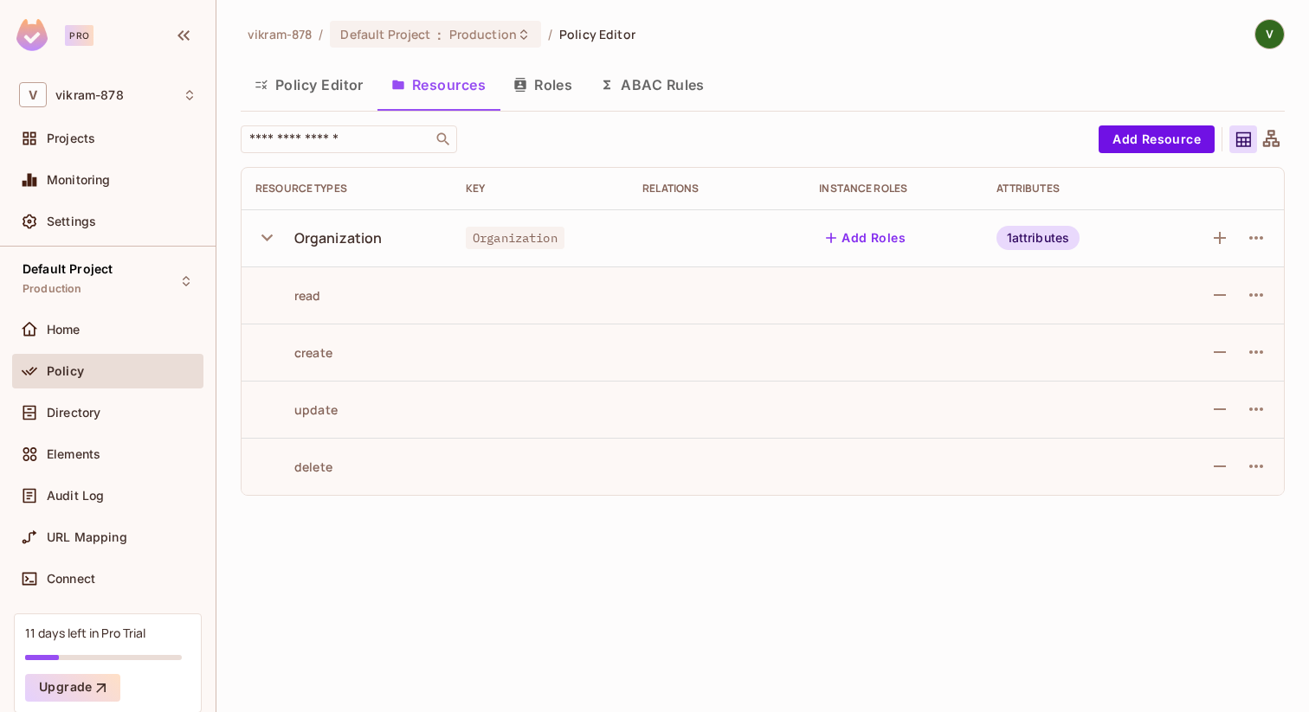
click at [325, 83] on button "Policy Editor" at bounding box center [309, 84] width 137 height 43
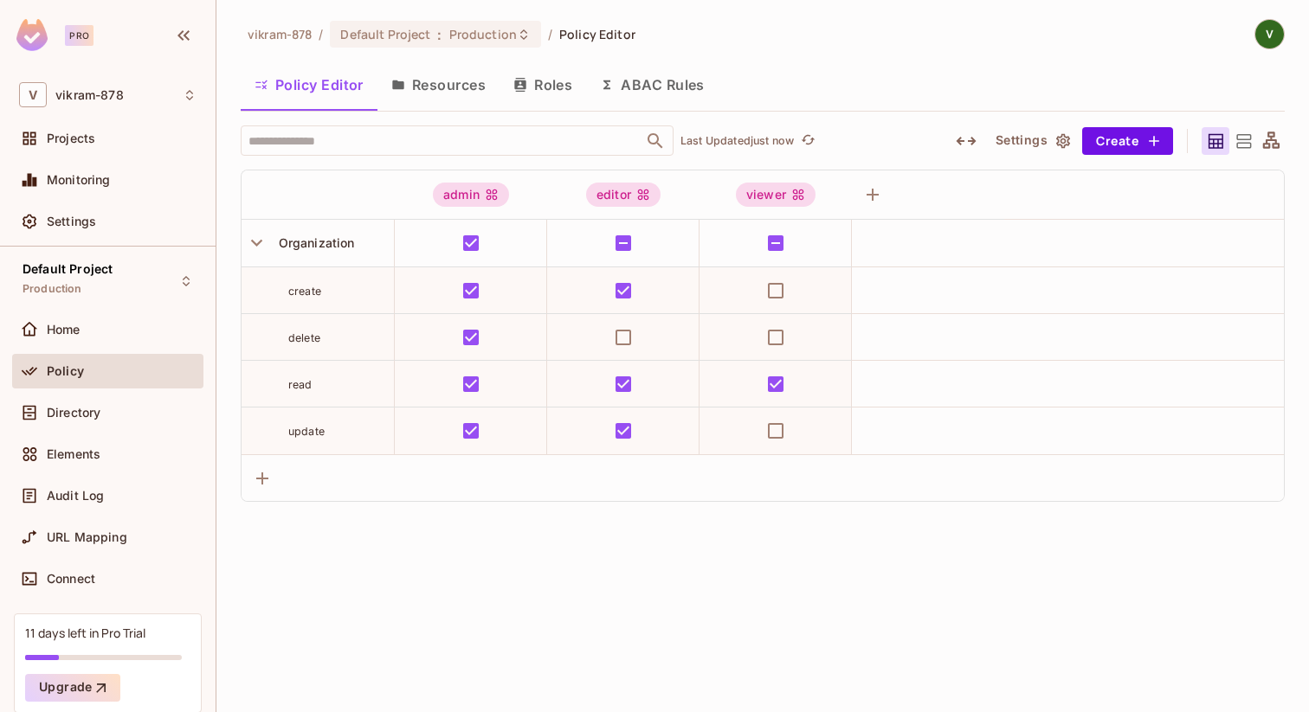
click at [421, 87] on button "Resources" at bounding box center [438, 84] width 122 height 43
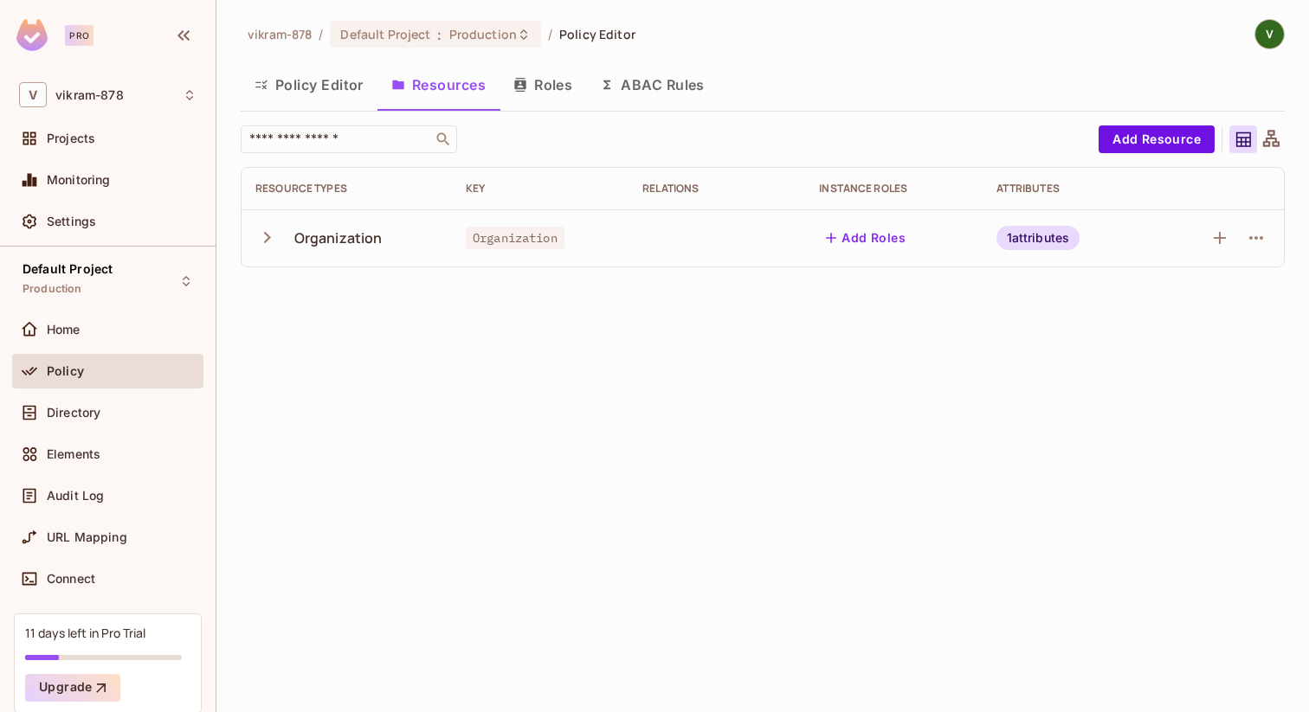
click at [1025, 237] on div "1 attributes" at bounding box center [1038, 238] width 84 height 24
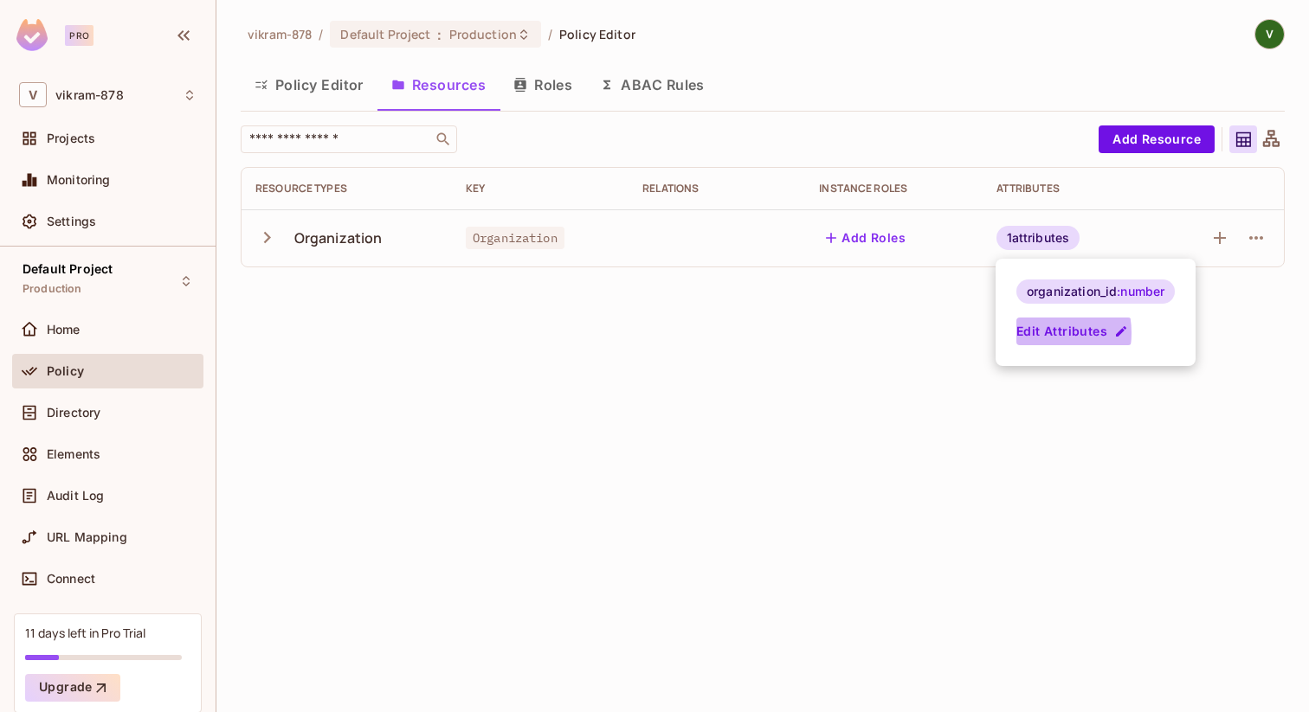
click at [1033, 333] on button "Edit Attributes" at bounding box center [1073, 332] width 115 height 28
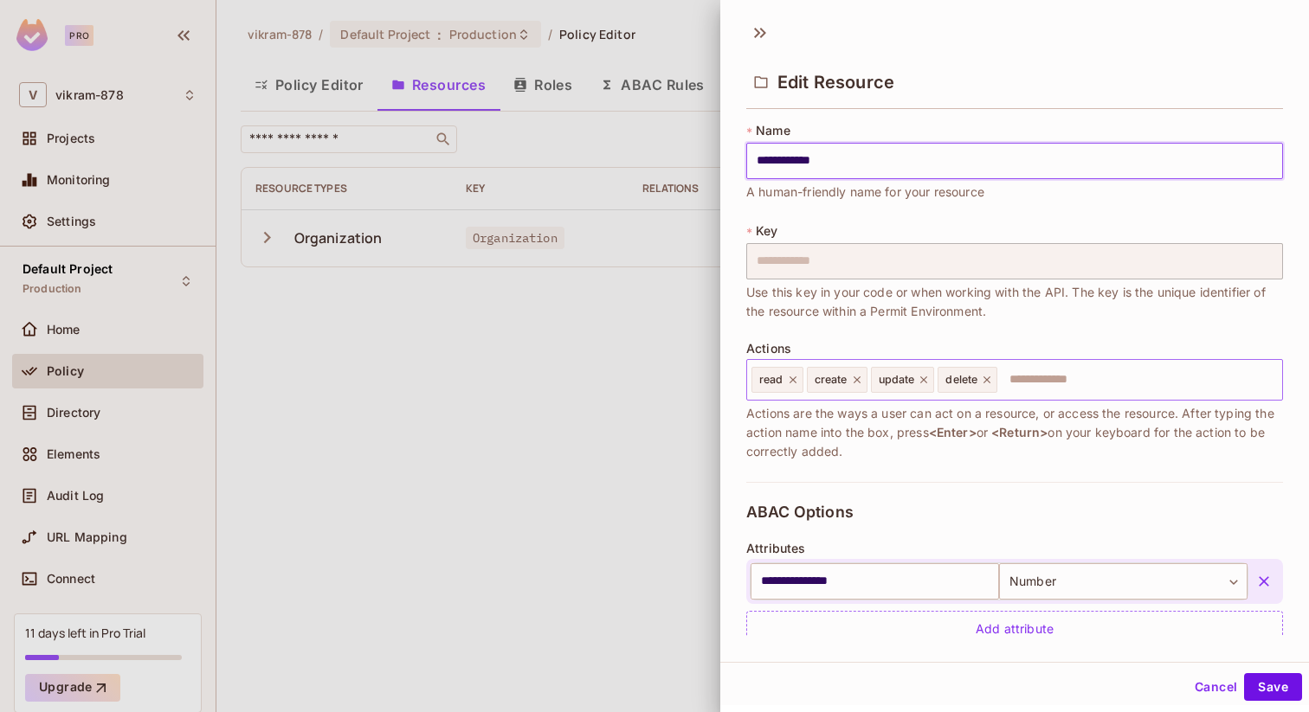
click at [1022, 381] on input "text" at bounding box center [1137, 380] width 276 height 35
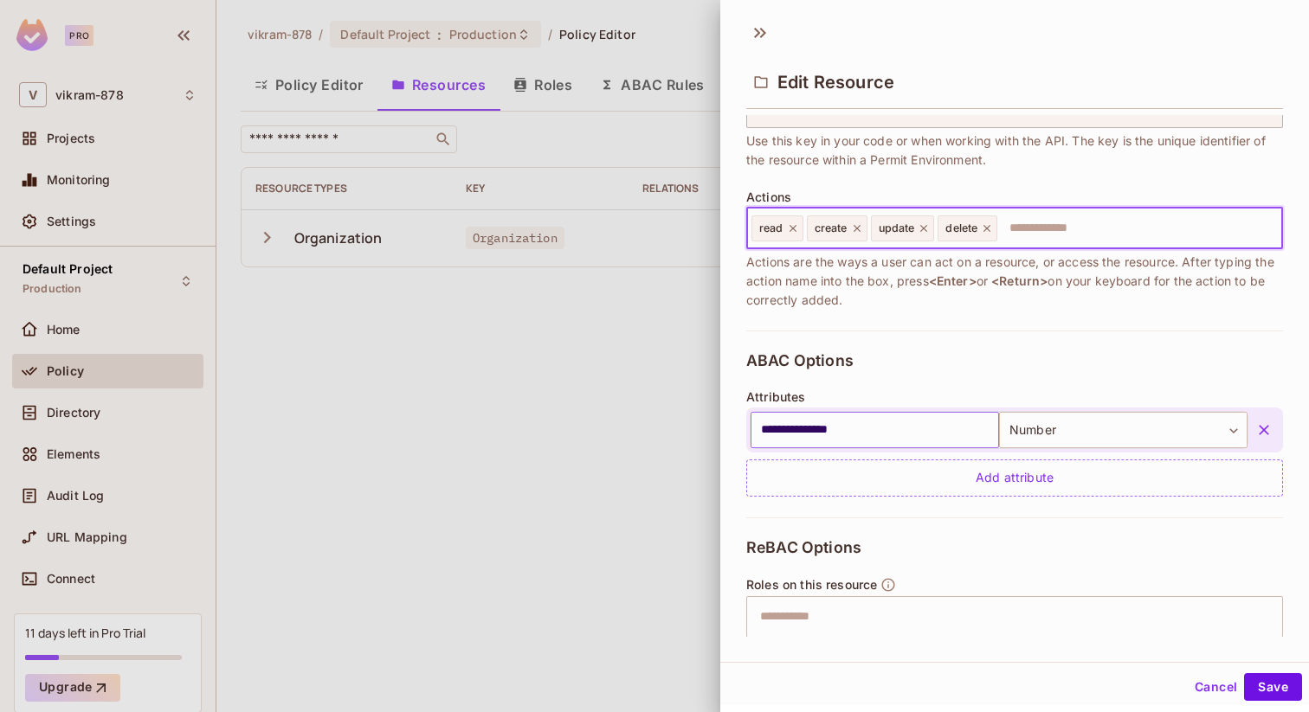
scroll to position [292, 0]
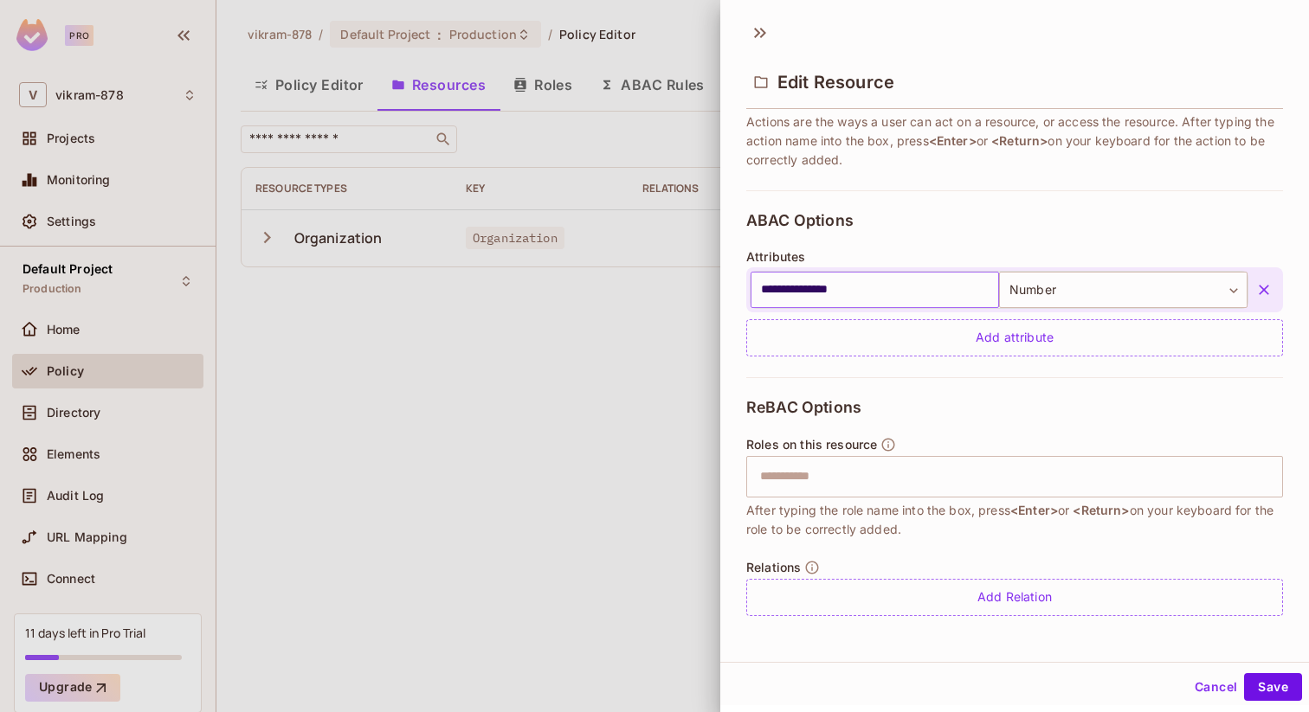
click at [858, 292] on input "**********" at bounding box center [874, 290] width 248 height 36
click at [1155, 293] on body "**********" at bounding box center [654, 356] width 1309 height 712
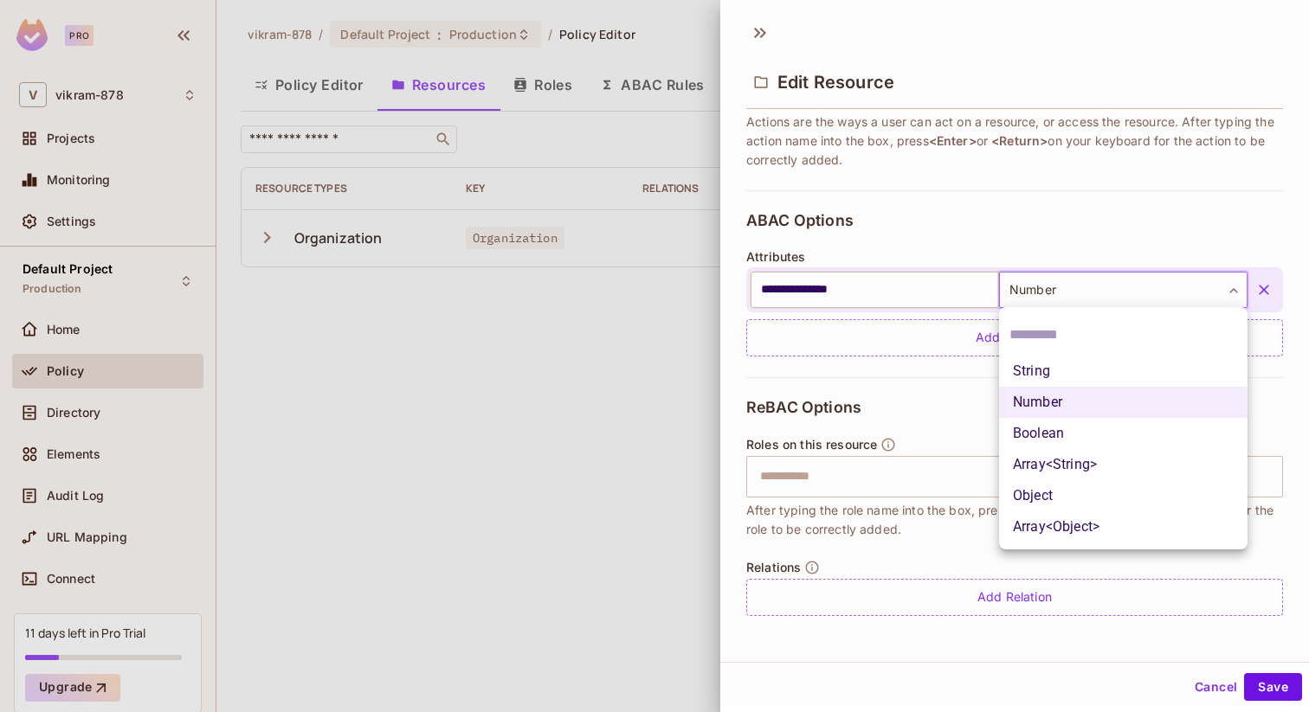
click at [1155, 293] on div at bounding box center [654, 356] width 1309 height 712
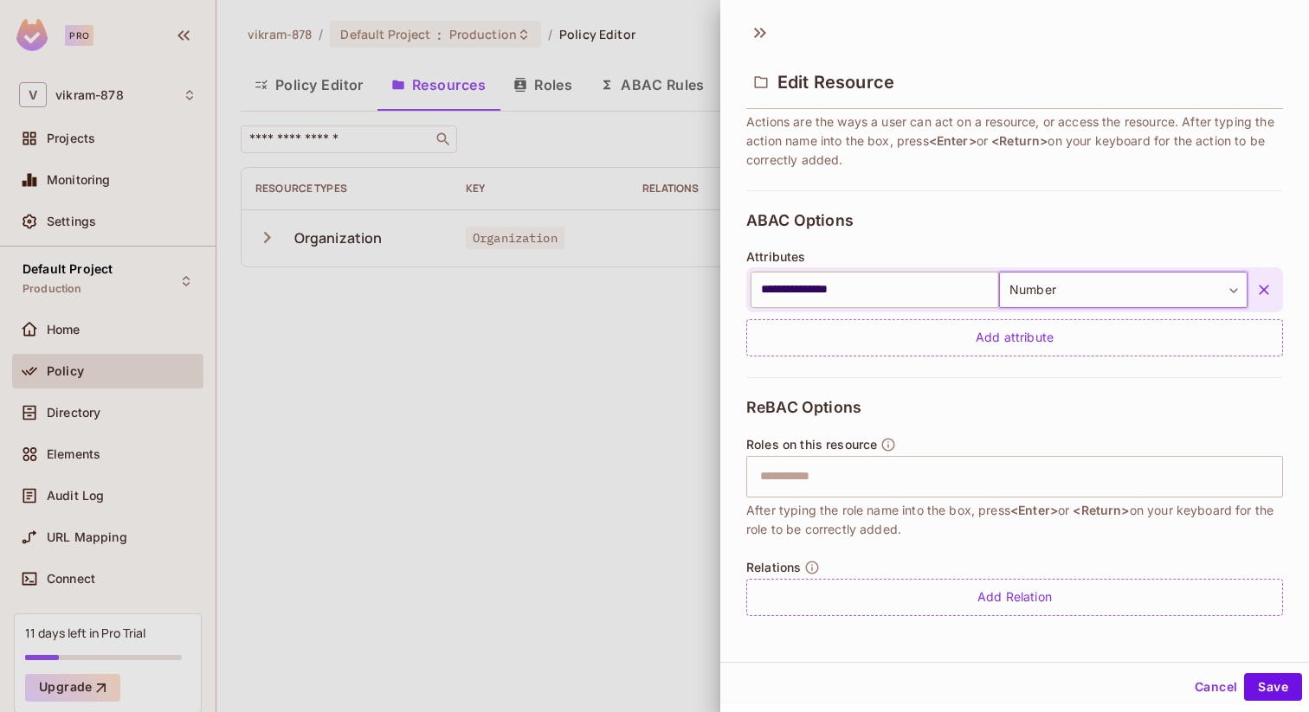
click at [1155, 293] on body "**********" at bounding box center [654, 356] width 1309 height 712
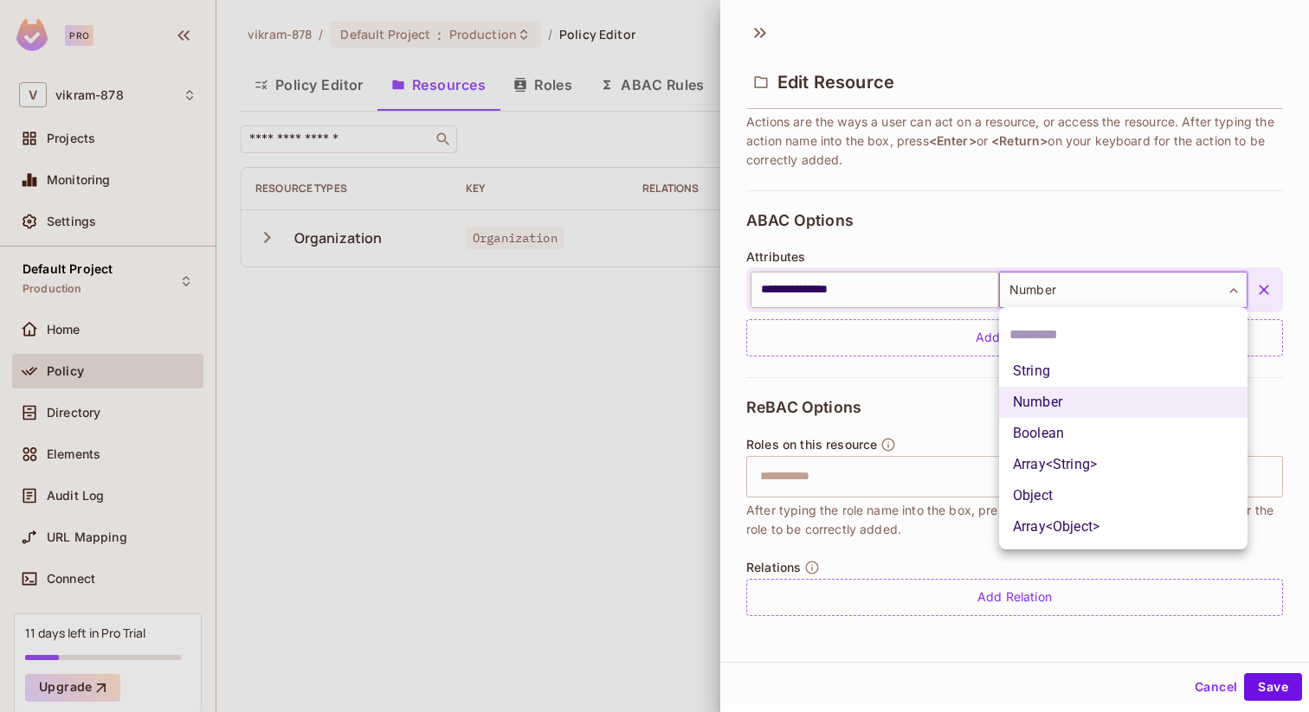
click at [1155, 293] on div at bounding box center [654, 356] width 1309 height 712
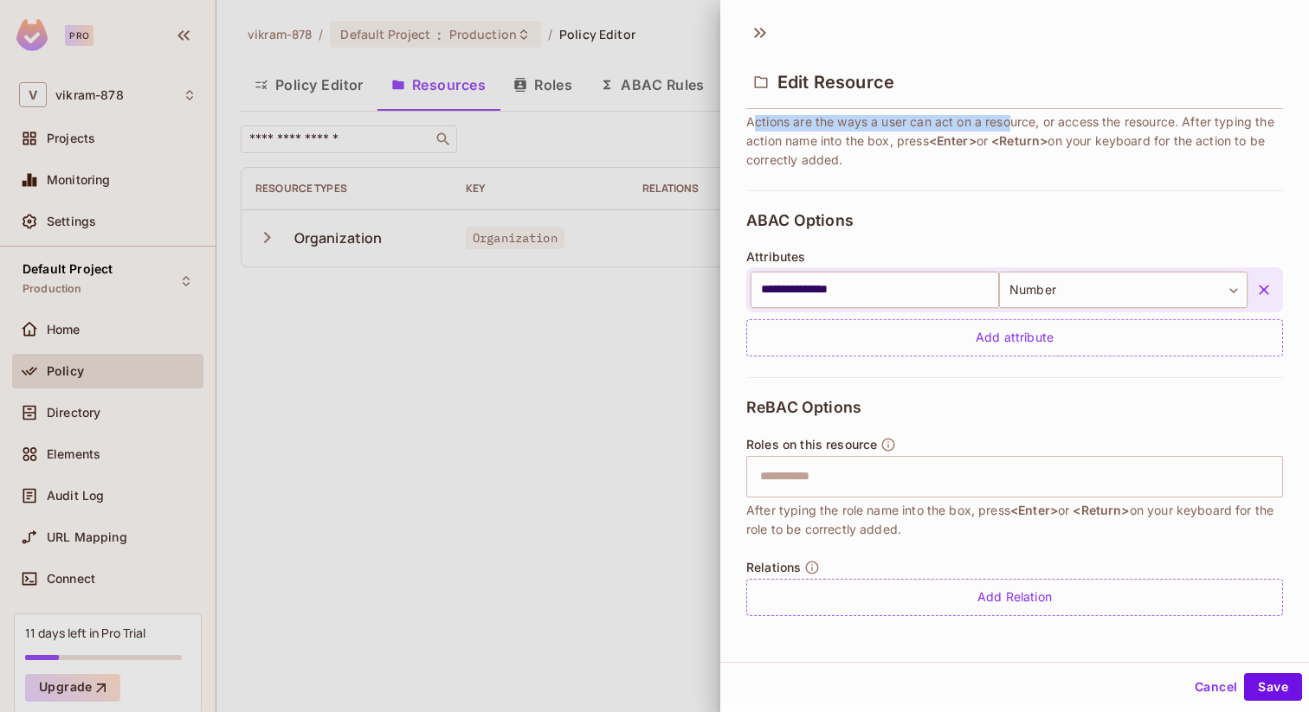
drag, startPoint x: 750, startPoint y: 126, endPoint x: 1010, endPoint y: 126, distance: 259.6
click at [1010, 126] on span "Actions are the ways a user can act on a resource, or access the resource. Afte…" at bounding box center [1014, 141] width 537 height 57
drag, startPoint x: 1061, startPoint y: 124, endPoint x: 1170, endPoint y: 125, distance: 109.1
click at [1170, 125] on span "Actions are the ways a user can act on a resource, or access the resource. Afte…" at bounding box center [1014, 141] width 537 height 57
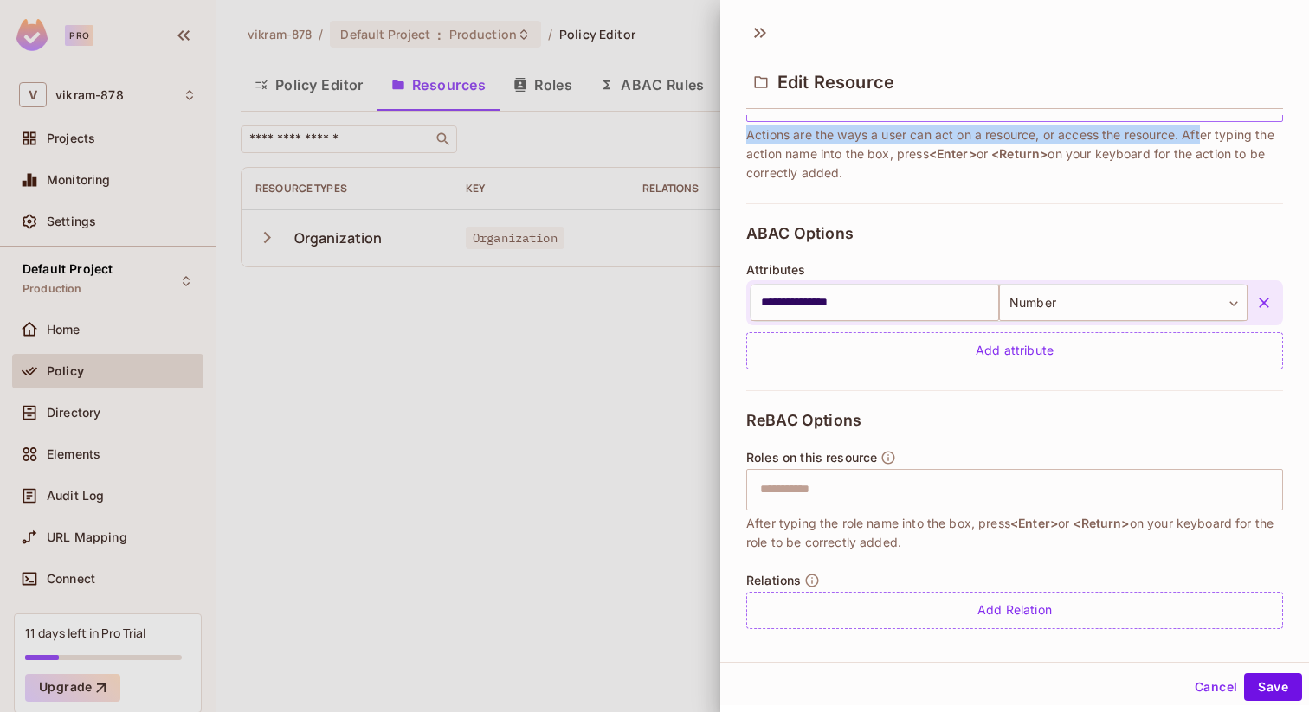
scroll to position [265, 0]
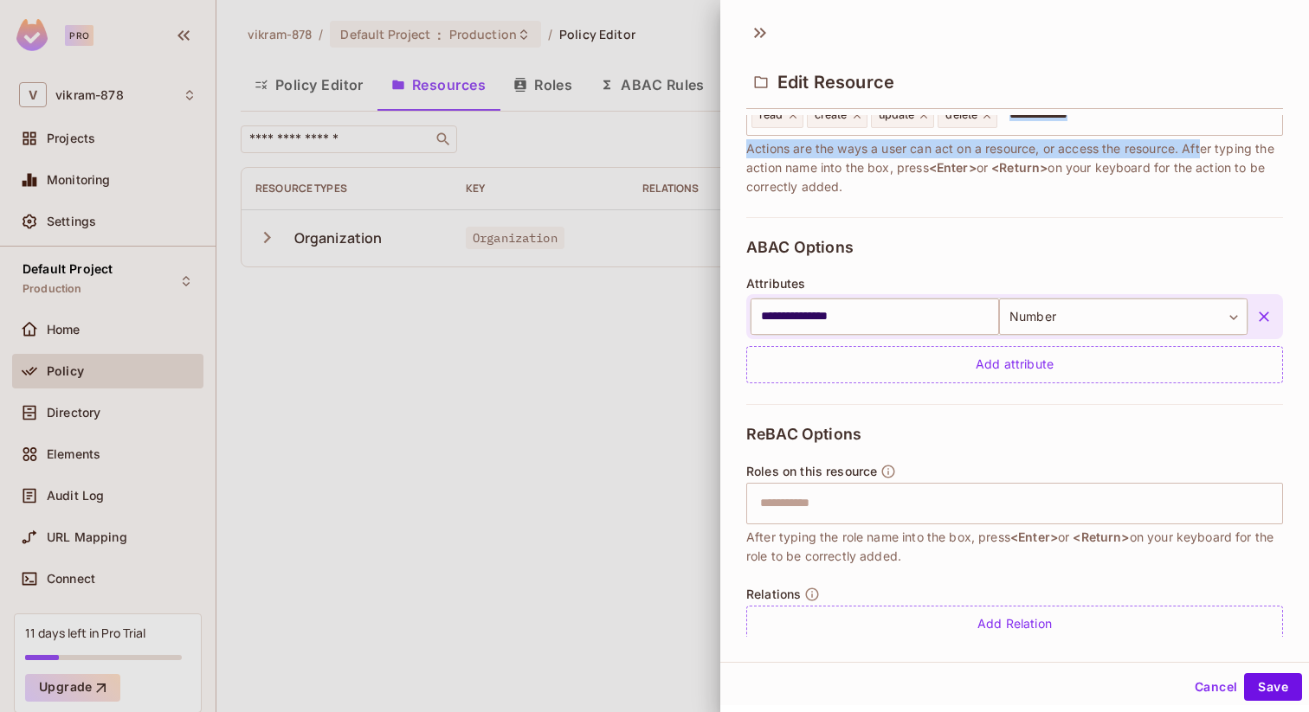
drag, startPoint x: 1203, startPoint y: 121, endPoint x: 1061, endPoint y: 189, distance: 157.2
click at [1060, 190] on span "Actions are the ways a user can act on a resource, or access the resource. Afte…" at bounding box center [1014, 167] width 537 height 57
click at [1061, 189] on span "Actions are the ways a user can act on a resource, or access the resource. Afte…" at bounding box center [1014, 167] width 537 height 57
click at [1205, 686] on button "Cancel" at bounding box center [1215, 687] width 56 height 28
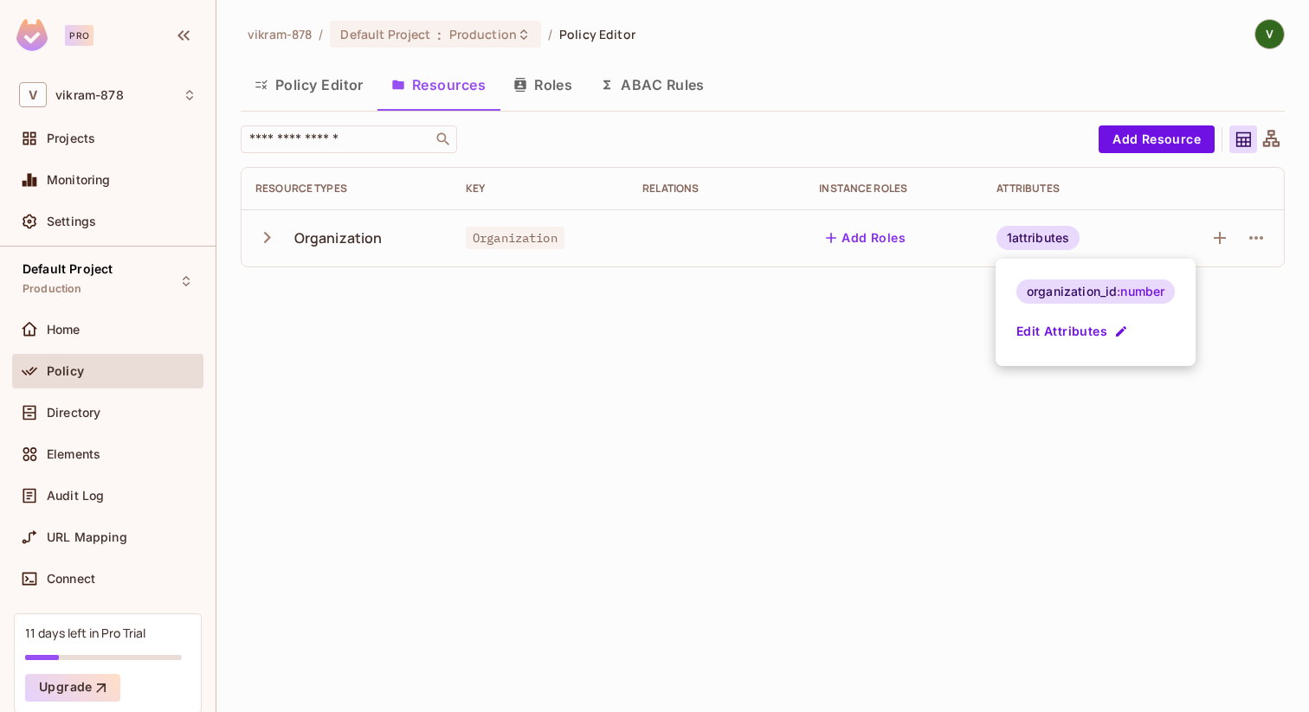
click at [1068, 469] on div at bounding box center [654, 356] width 1309 height 712
click at [269, 241] on icon "button" at bounding box center [266, 237] width 23 height 23
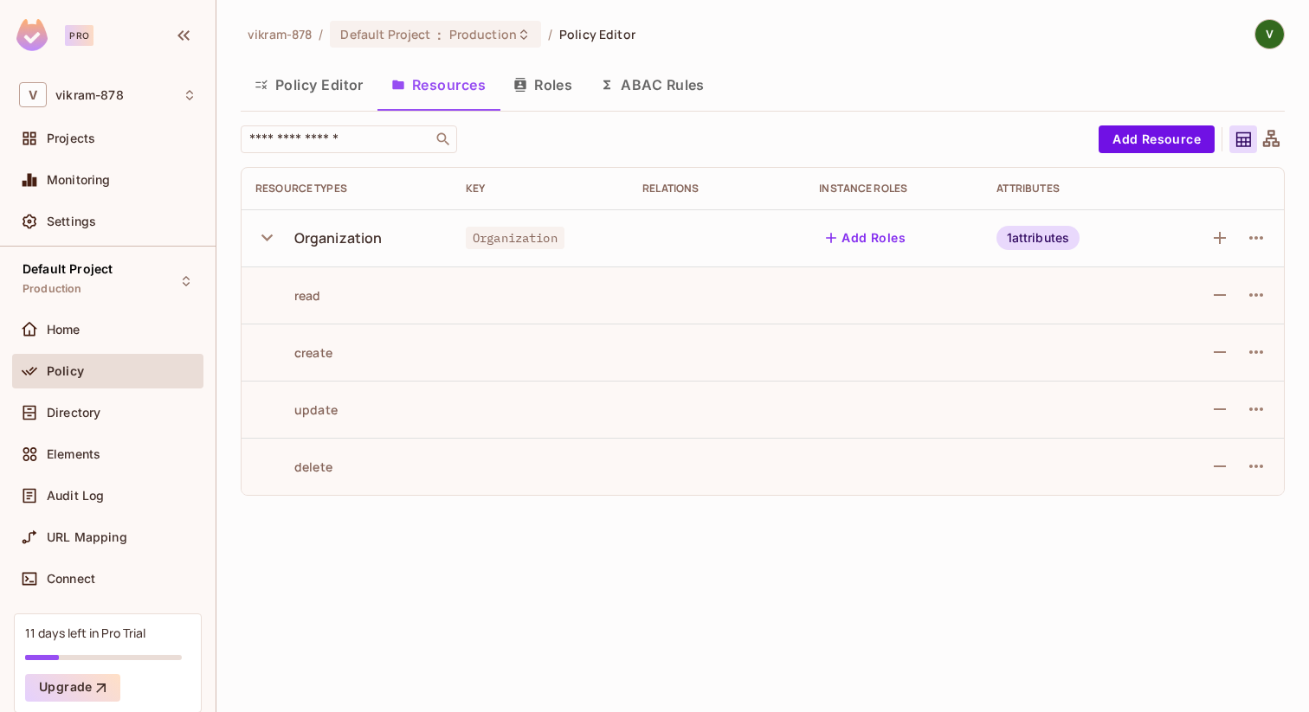
click at [315, 90] on button "Policy Editor" at bounding box center [309, 84] width 137 height 43
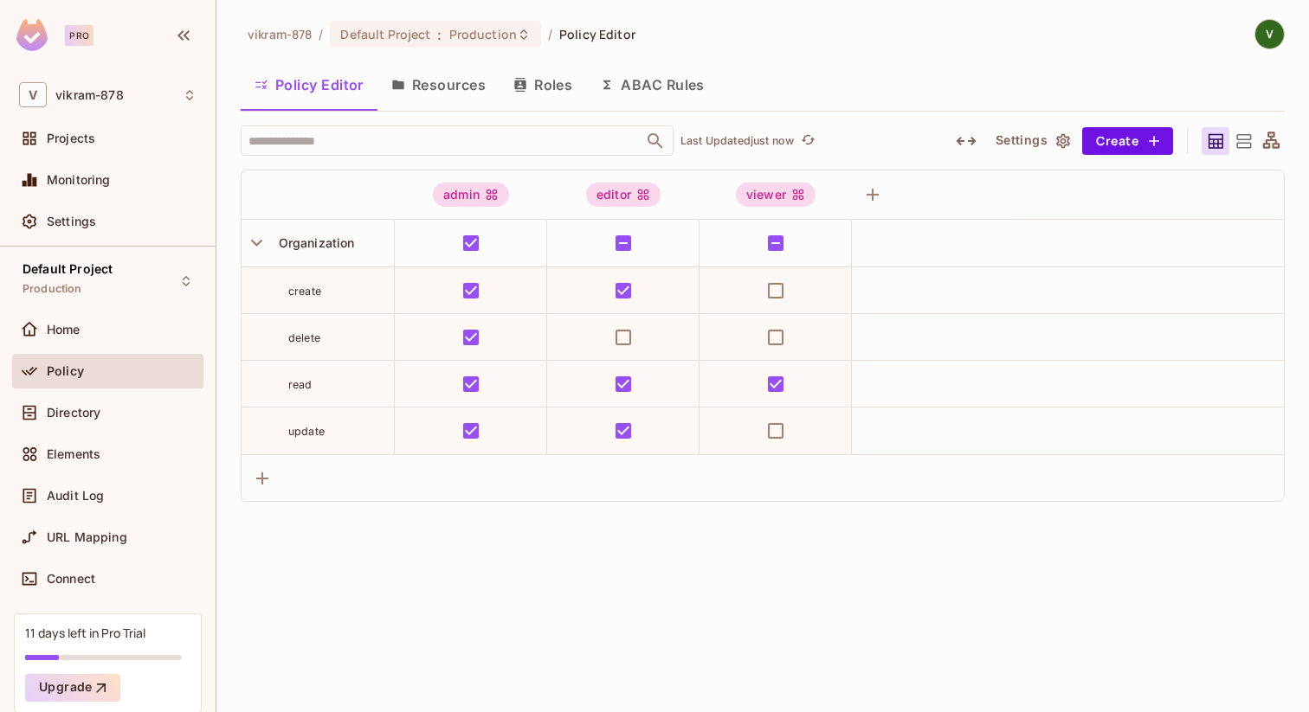
click at [402, 87] on icon "button" at bounding box center [397, 85] width 11 height 10
